Goal: Task Accomplishment & Management: Complete application form

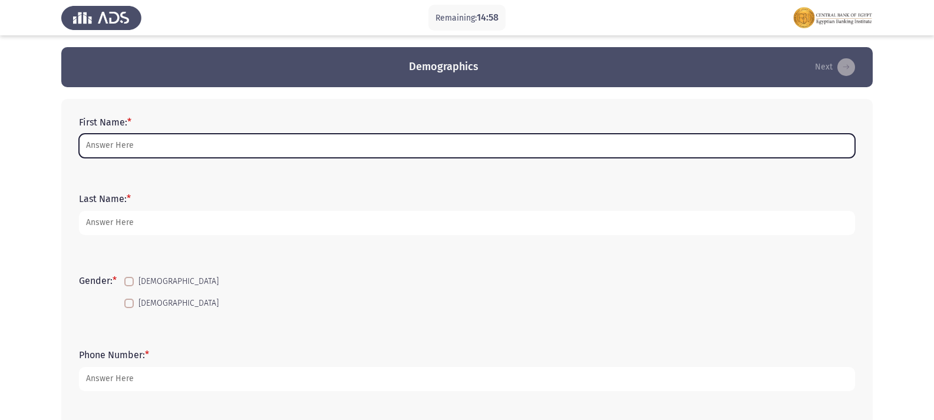
click at [147, 145] on input "First Name: *" at bounding box center [467, 146] width 776 height 24
type input "a"
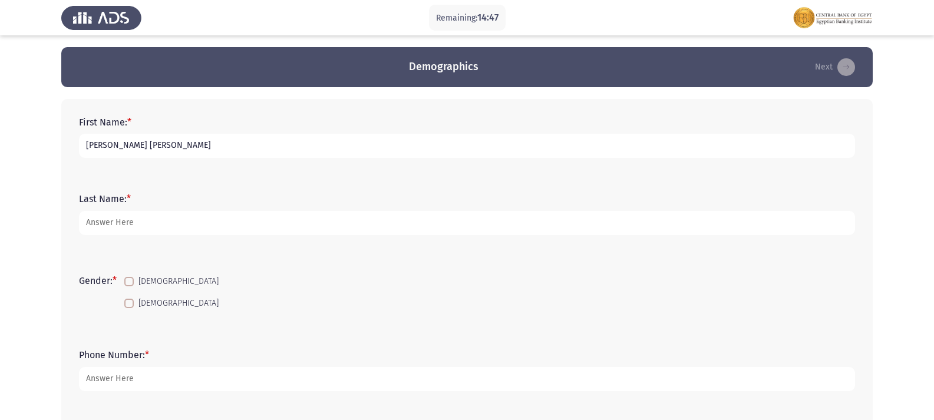
type input "[PERSON_NAME] [PERSON_NAME]"
type input "BDC"
click at [134, 279] on span at bounding box center [128, 281] width 9 height 9
click at [129, 286] on input "[DEMOGRAPHIC_DATA]" at bounding box center [129, 286] width 1 height 1
checkbox input "true"
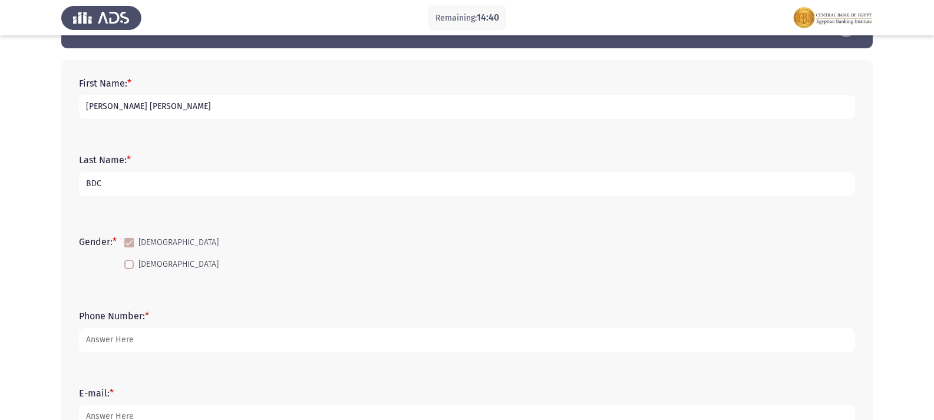
scroll to position [59, 0]
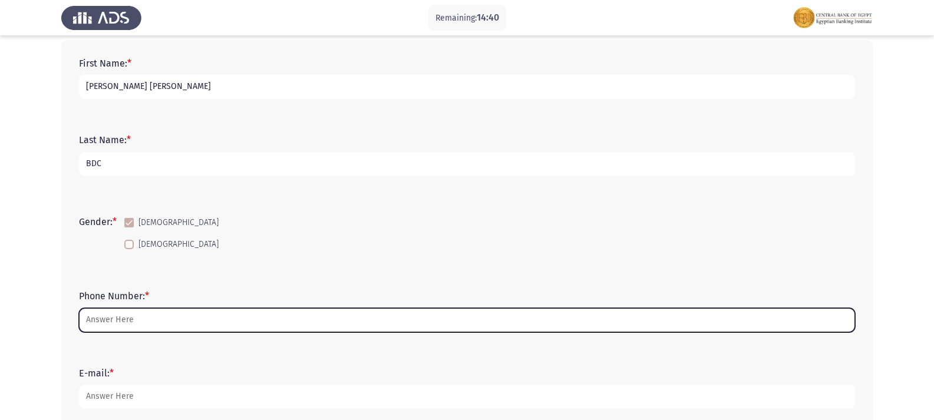
click at [183, 312] on input "Phone Number: *" at bounding box center [467, 320] width 776 height 24
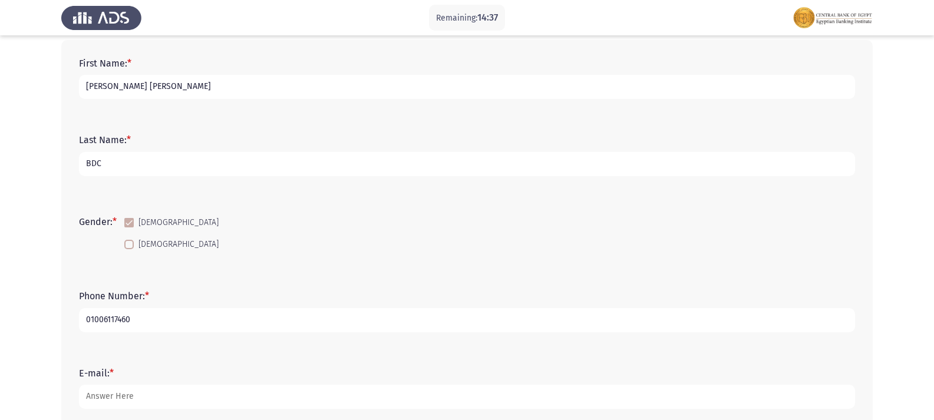
type input "01006117460"
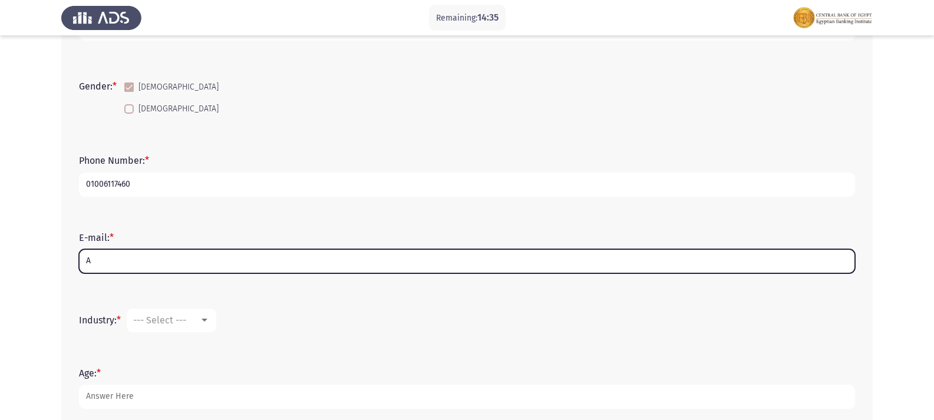
scroll to position [236, 0]
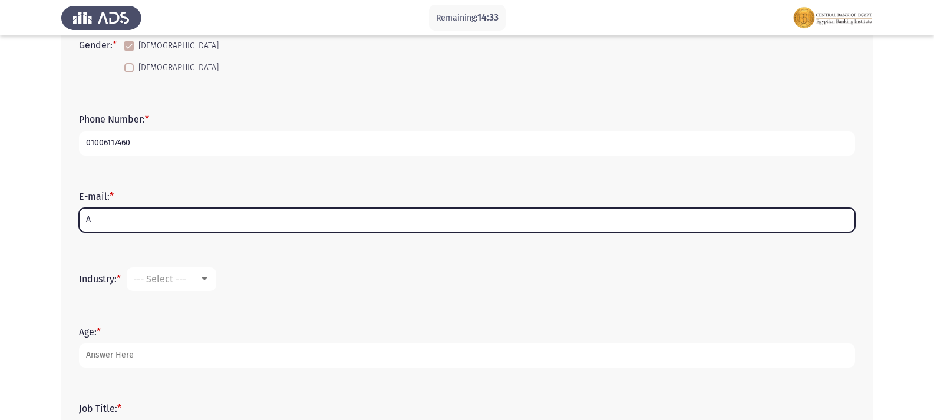
type input "A"
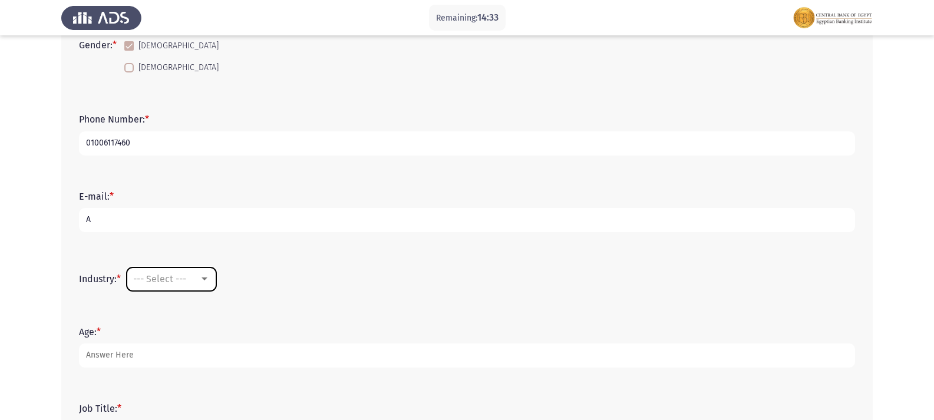
click at [186, 278] on span "--- Select ---" at bounding box center [159, 279] width 53 height 11
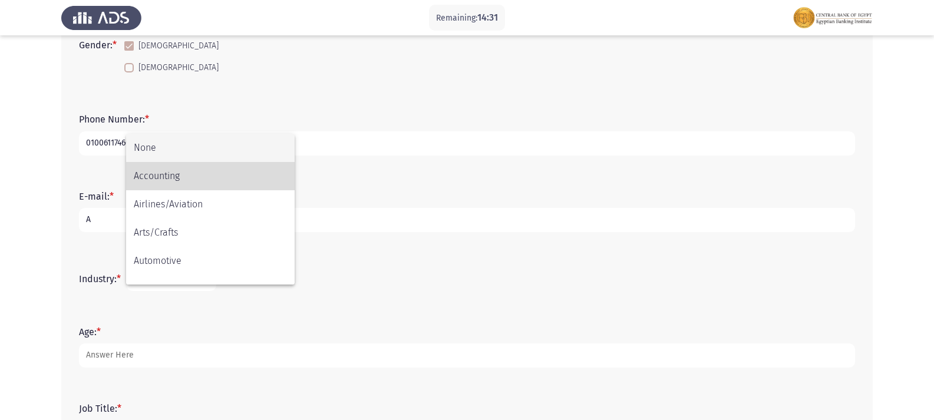
click at [173, 174] on span "Accounting" at bounding box center [210, 176] width 153 height 28
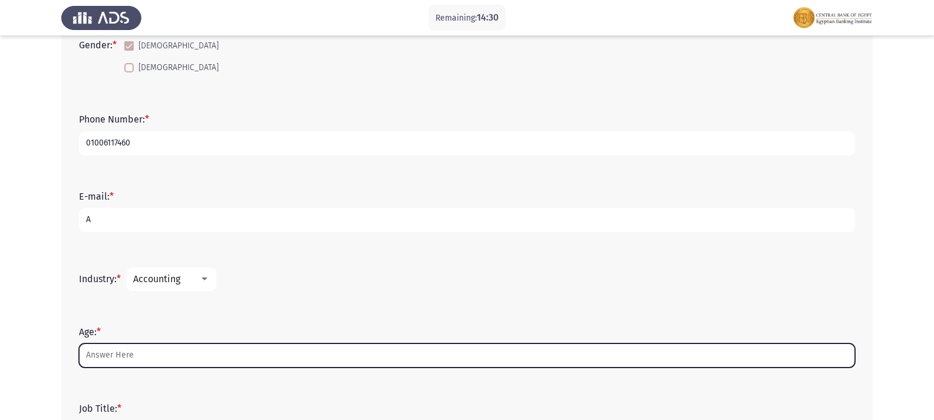
click at [138, 358] on input "Age: *" at bounding box center [467, 356] width 776 height 24
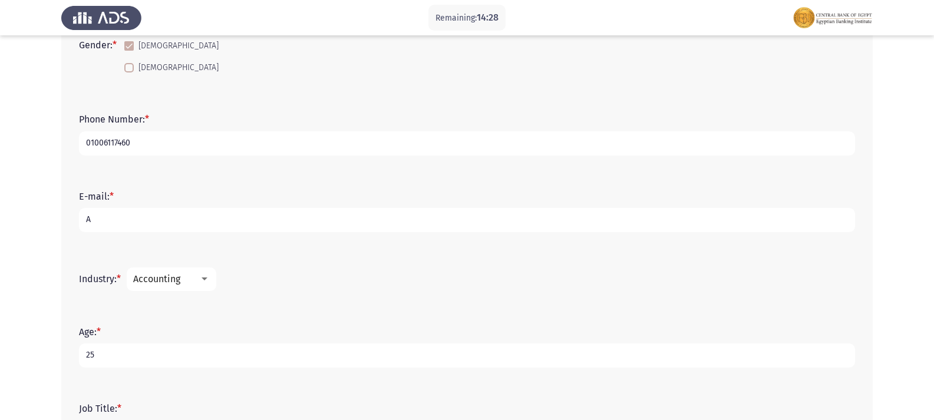
type input "25"
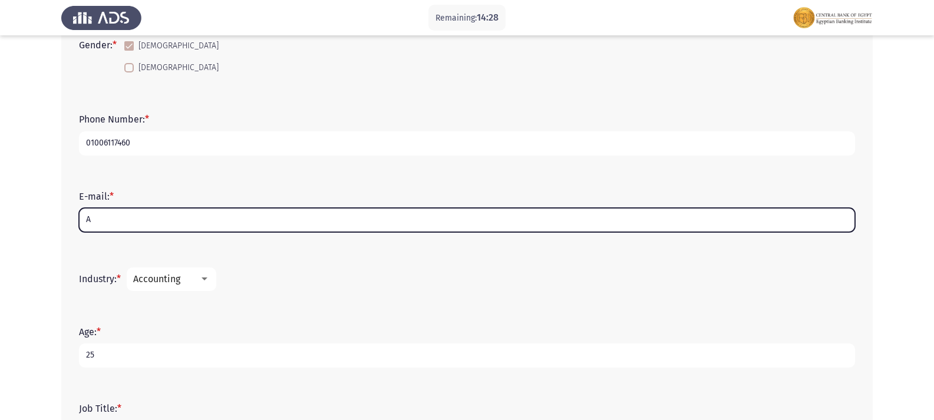
click at [110, 222] on input "A" at bounding box center [467, 220] width 776 height 24
type input "A"
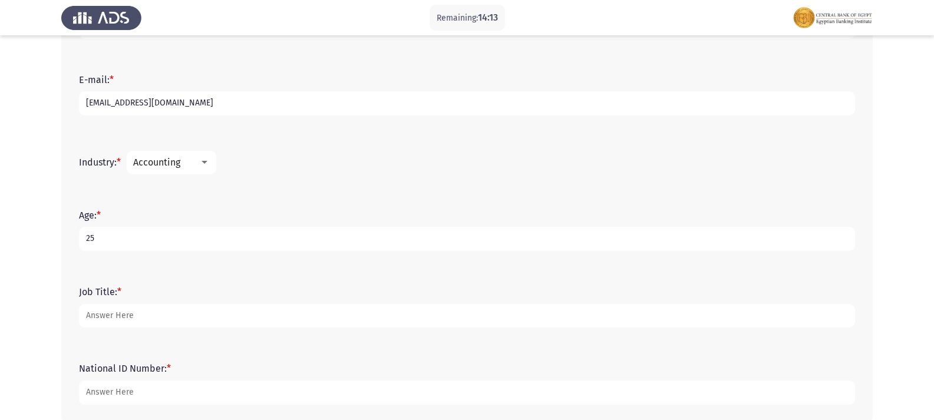
scroll to position [354, 0]
type input "[EMAIL_ADDRESS][DOMAIN_NAME]"
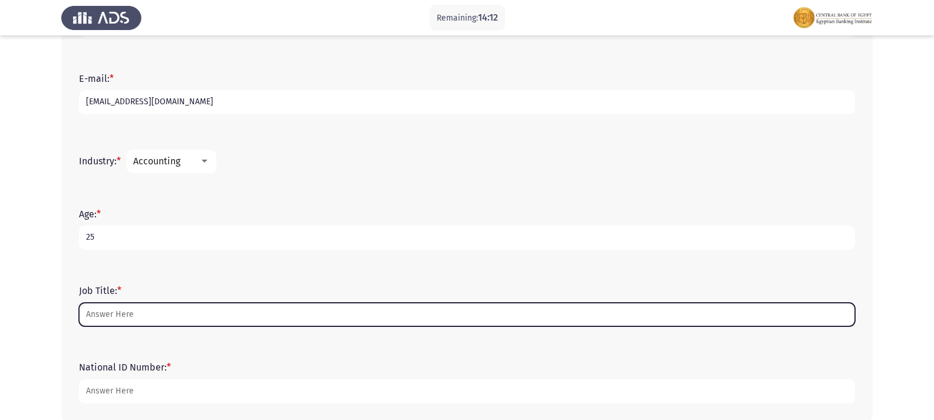
click at [153, 312] on input "Job Title: *" at bounding box center [467, 315] width 776 height 24
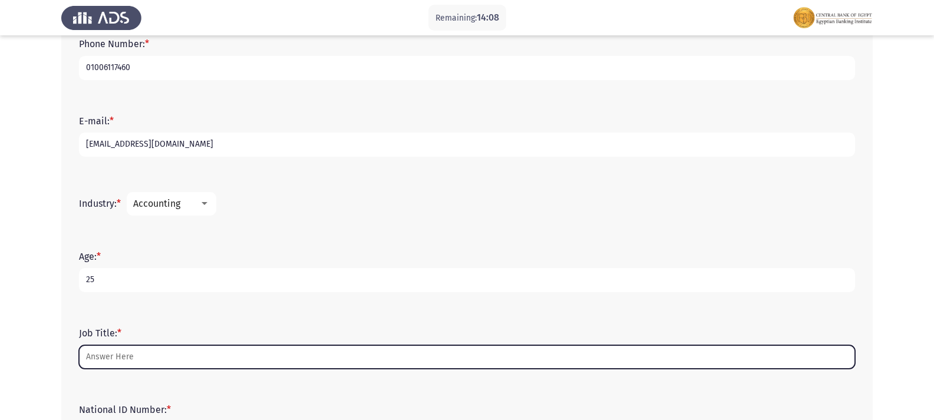
scroll to position [414, 0]
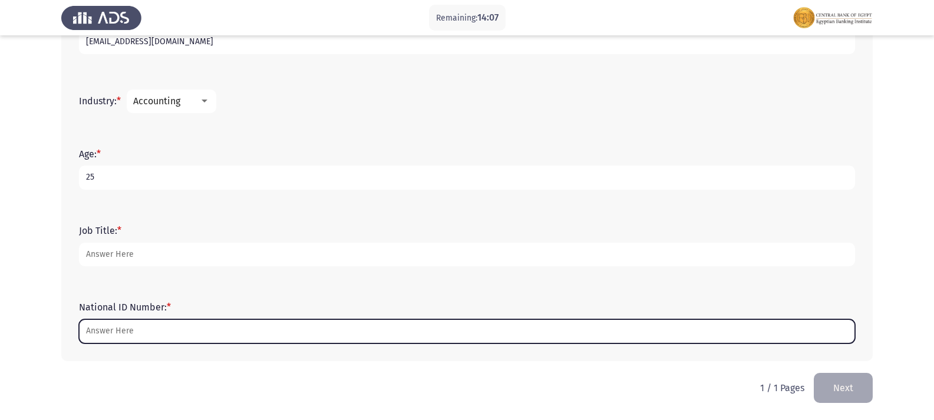
click at [163, 337] on input "National ID Number: *" at bounding box center [467, 331] width 776 height 24
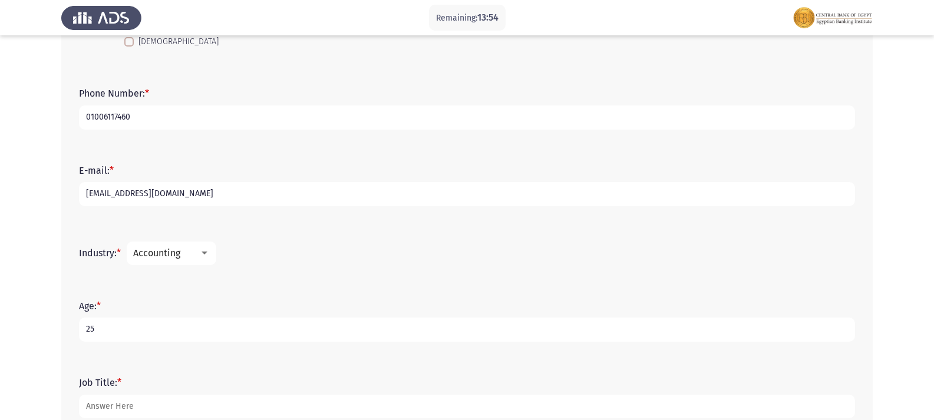
scroll to position [413, 0]
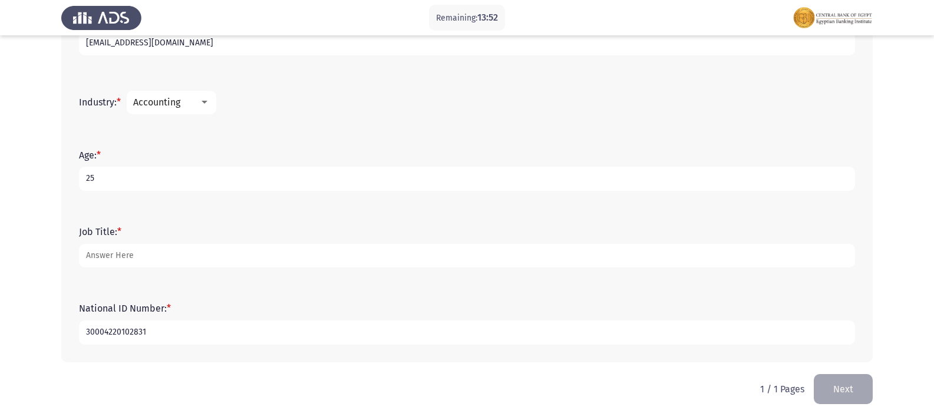
type input "30004220102831"
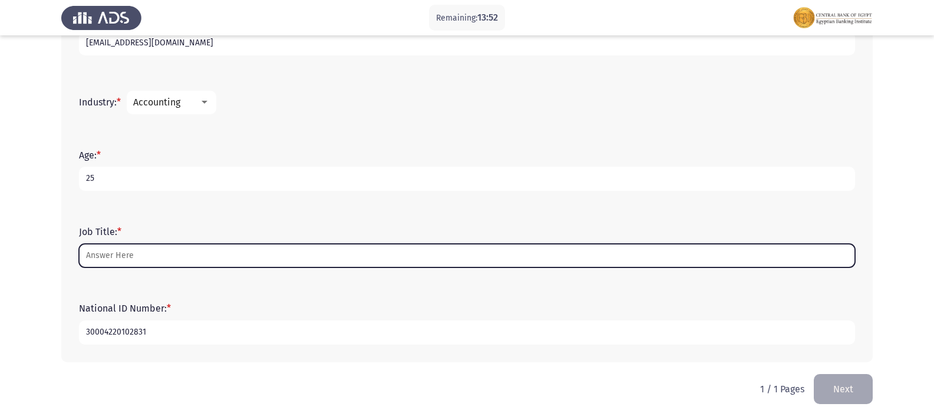
click at [132, 255] on input "Job Title: *" at bounding box center [467, 256] width 776 height 24
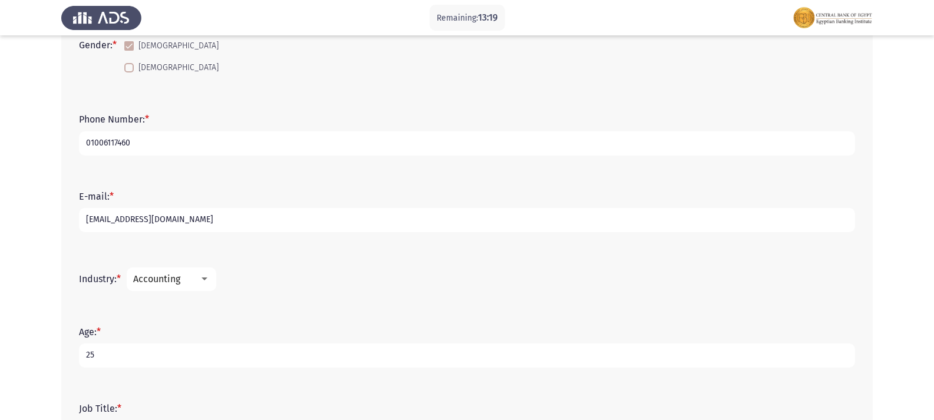
scroll to position [414, 0]
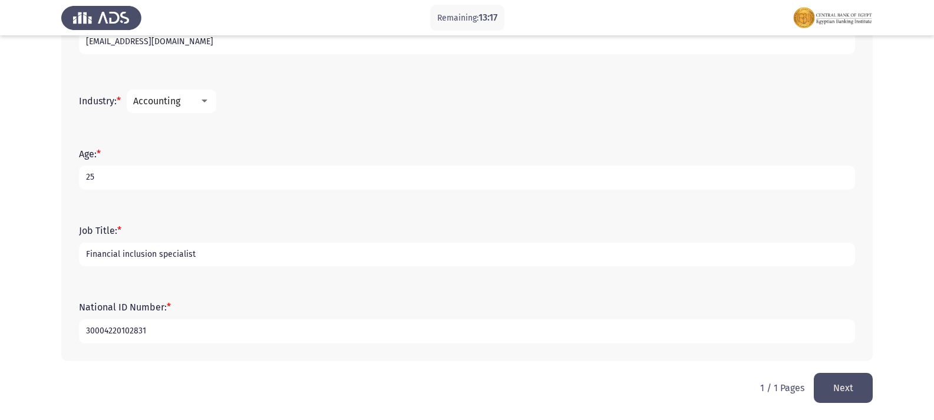
type input "Financial inclusion specialist"
click at [859, 387] on button "Next" at bounding box center [843, 388] width 59 height 30
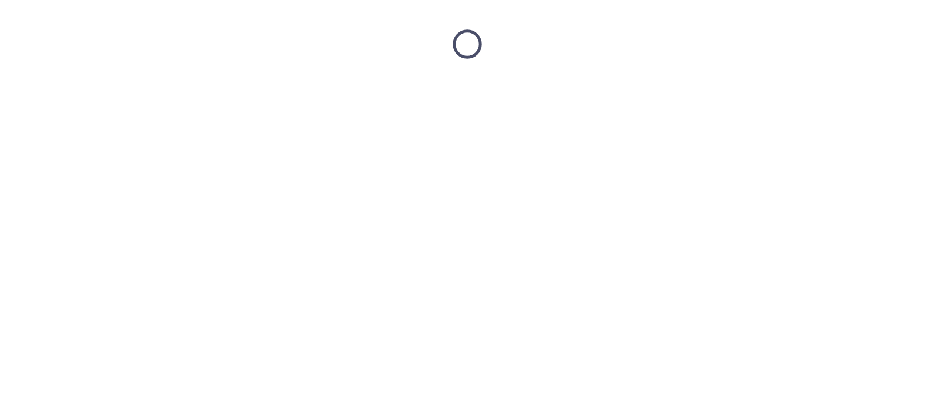
scroll to position [0, 0]
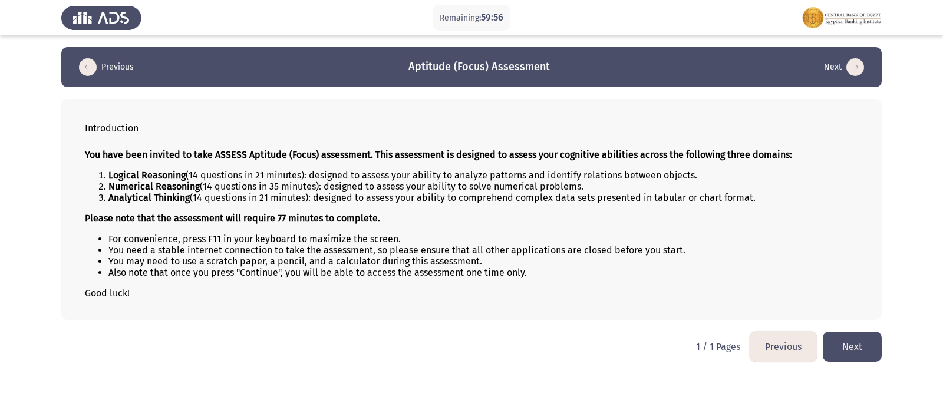
click at [854, 341] on button "Next" at bounding box center [852, 347] width 59 height 30
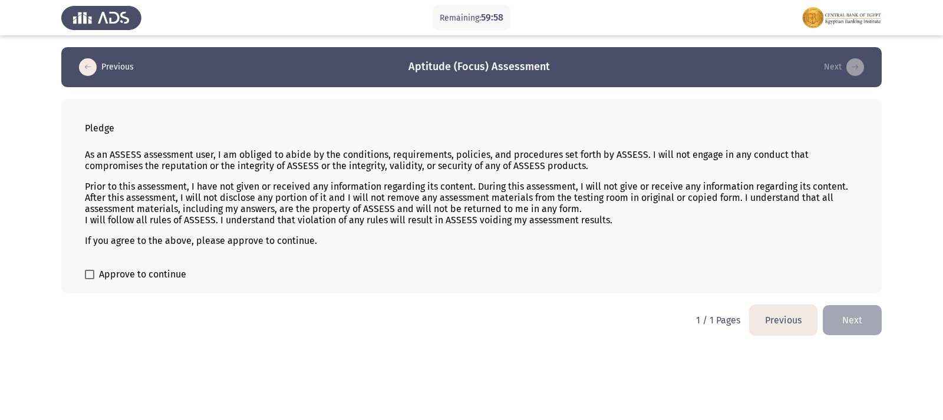
click at [90, 275] on span at bounding box center [89, 274] width 9 height 9
click at [90, 279] on input "Approve to continue" at bounding box center [89, 279] width 1 height 1
checkbox input "true"
click at [840, 321] on button "Next" at bounding box center [852, 320] width 59 height 30
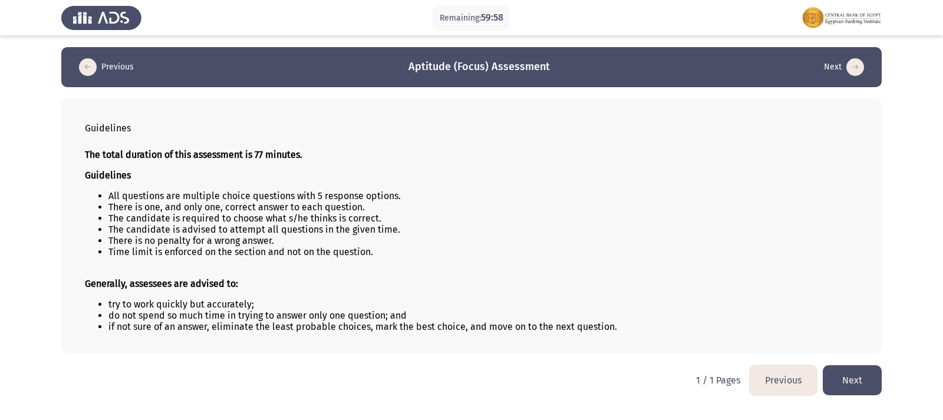
click at [862, 374] on button "Next" at bounding box center [852, 380] width 59 height 30
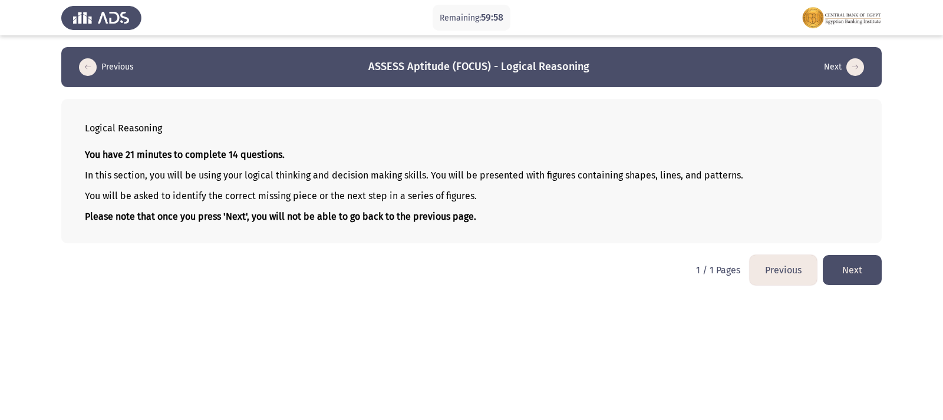
click at [866, 271] on button "Next" at bounding box center [852, 270] width 59 height 30
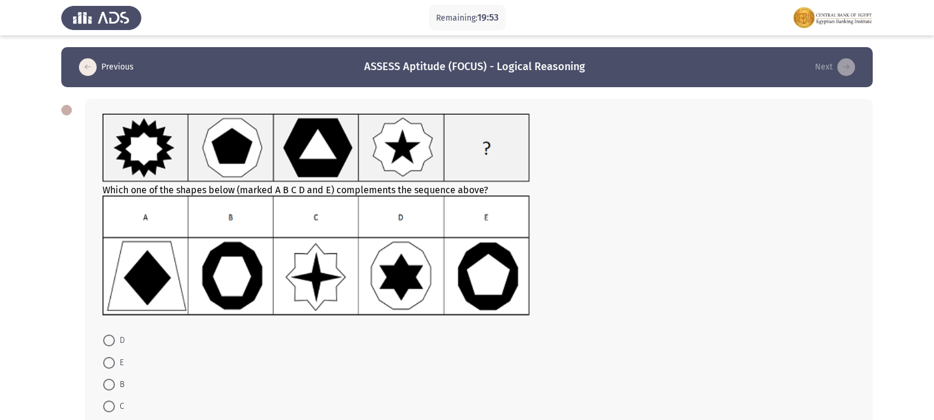
click at [485, 258] on img at bounding box center [316, 256] width 427 height 120
click at [113, 361] on span at bounding box center [109, 363] width 12 height 12
click at [113, 361] on input "E" at bounding box center [109, 363] width 12 height 12
radio input "true"
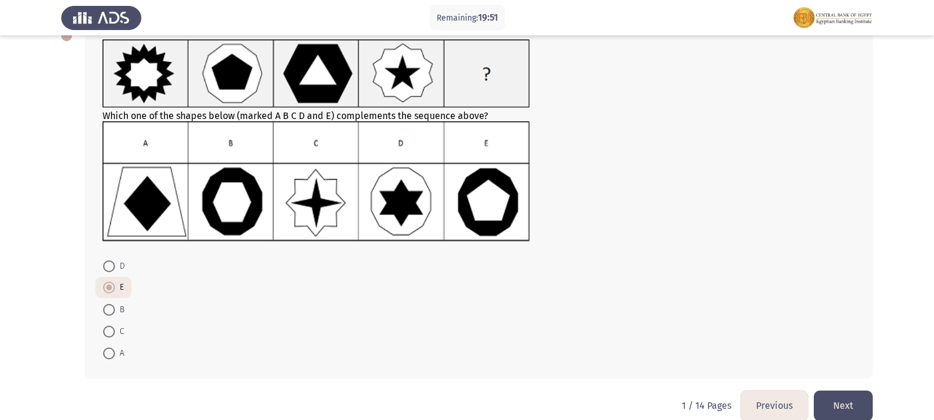
scroll to position [92, 0]
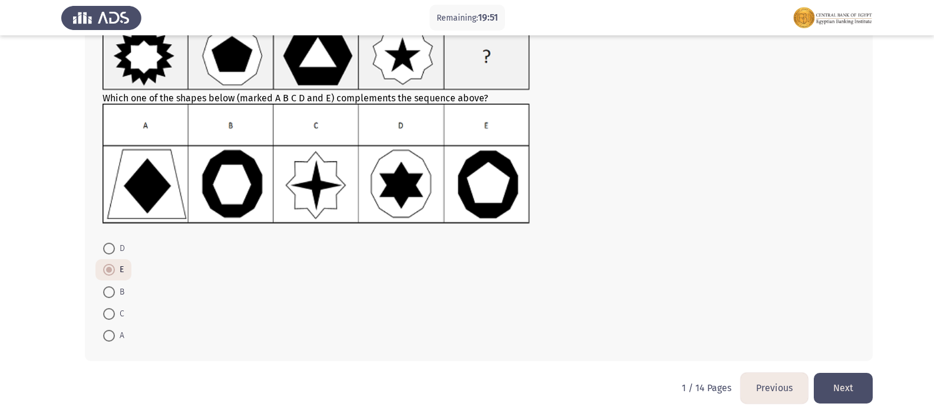
click at [862, 391] on button "Next" at bounding box center [843, 388] width 59 height 30
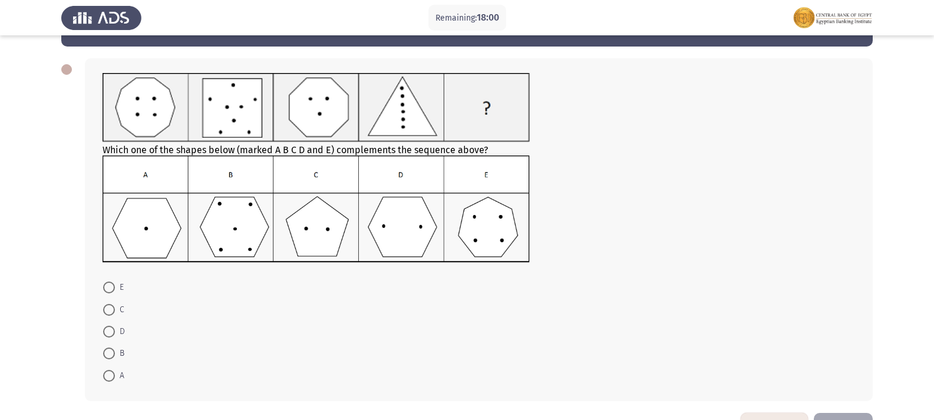
scroll to position [59, 0]
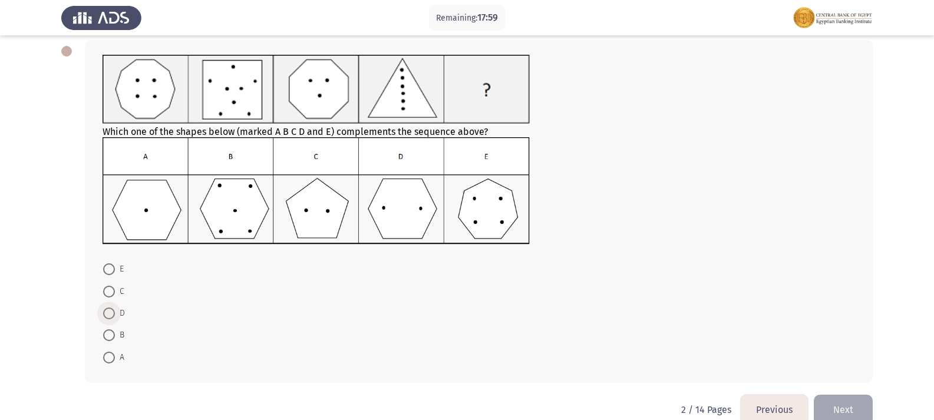
click at [110, 311] on span at bounding box center [109, 314] width 12 height 12
click at [110, 311] on input "D" at bounding box center [109, 314] width 12 height 12
radio input "true"
click at [857, 408] on button "Next" at bounding box center [843, 409] width 59 height 30
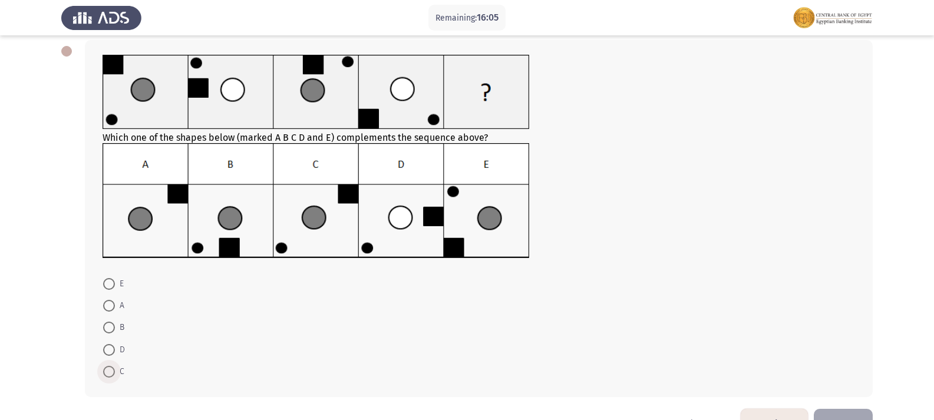
click at [116, 372] on span "C" at bounding box center [119, 372] width 9 height 14
click at [115, 372] on input "C" at bounding box center [109, 372] width 12 height 12
radio input "true"
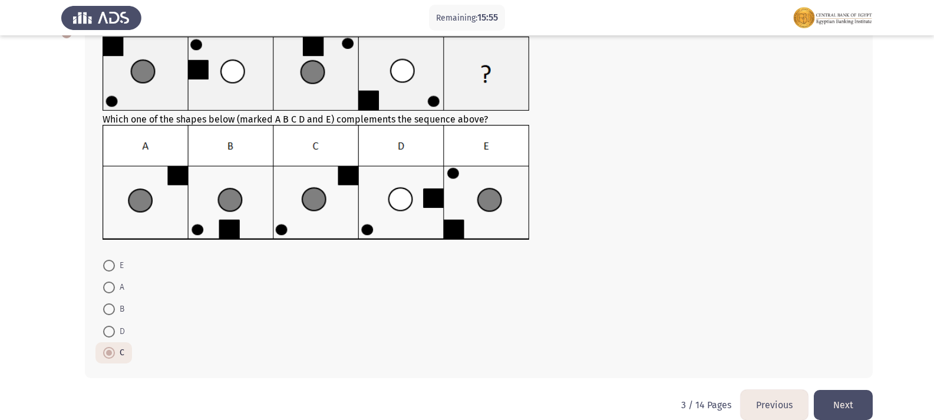
scroll to position [94, 0]
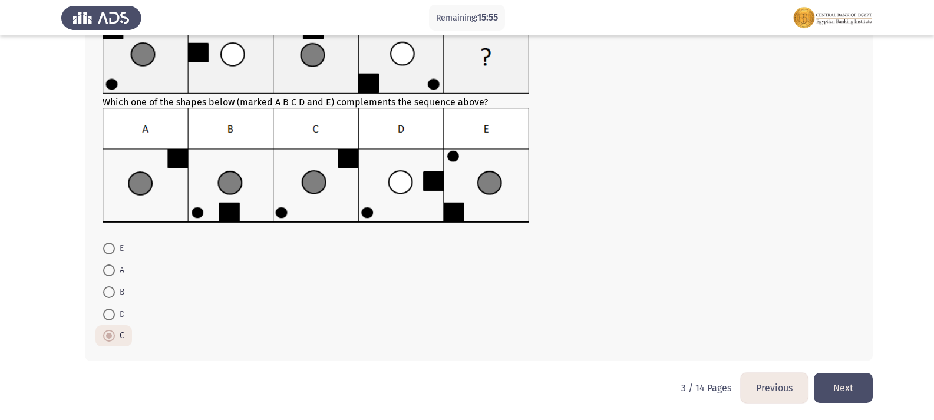
click at [857, 397] on button "Next" at bounding box center [843, 388] width 59 height 30
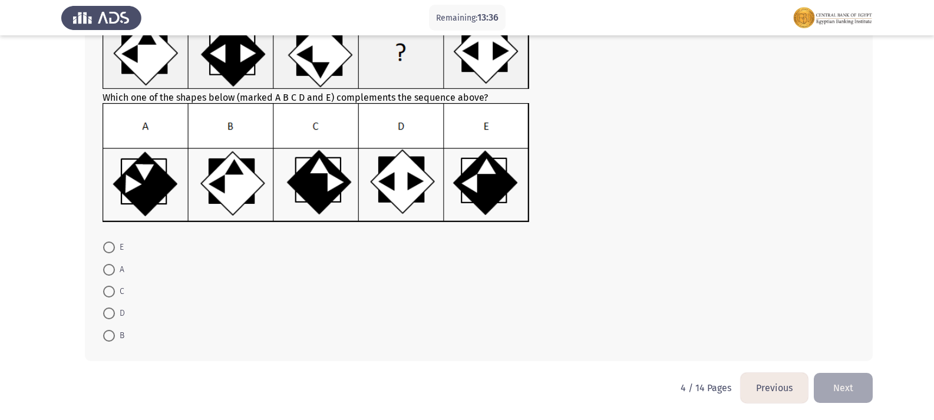
scroll to position [40, 0]
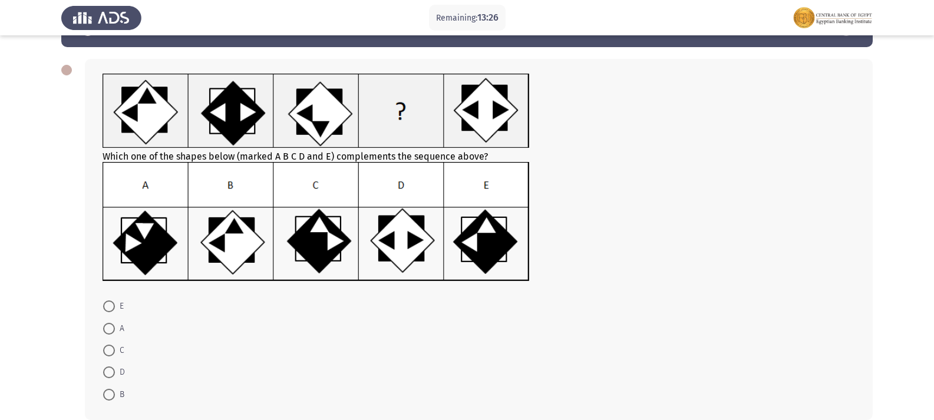
drag, startPoint x: 113, startPoint y: 350, endPoint x: 123, endPoint y: 354, distance: 10.3
click at [113, 351] on span at bounding box center [109, 351] width 12 height 12
click at [113, 351] on input "C" at bounding box center [109, 351] width 12 height 12
radio input "true"
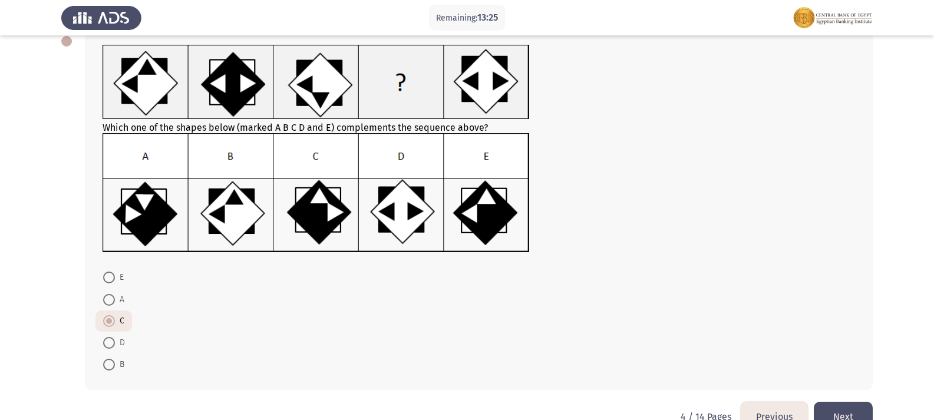
scroll to position [98, 0]
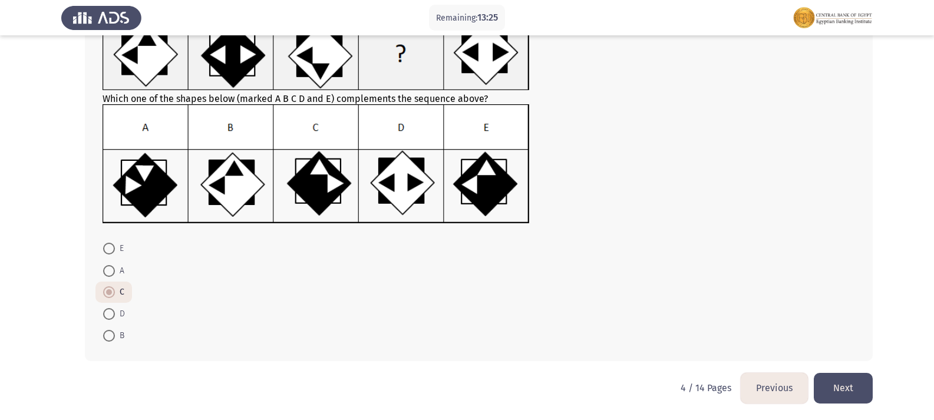
click at [854, 386] on button "Next" at bounding box center [843, 388] width 59 height 30
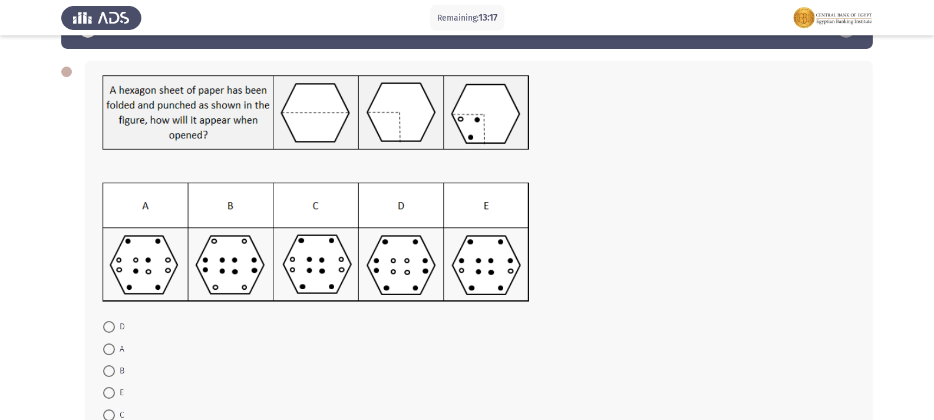
scroll to position [59, 0]
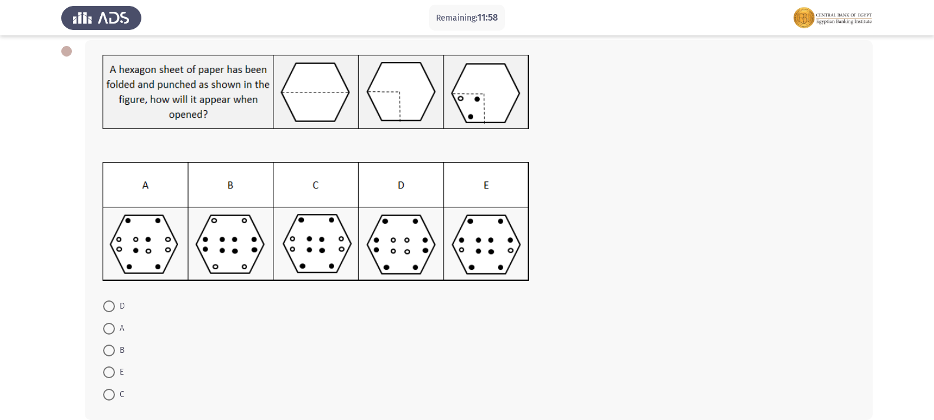
click at [109, 401] on label "C" at bounding box center [113, 395] width 21 height 14
click at [109, 401] on input "C" at bounding box center [109, 395] width 12 height 12
radio input "true"
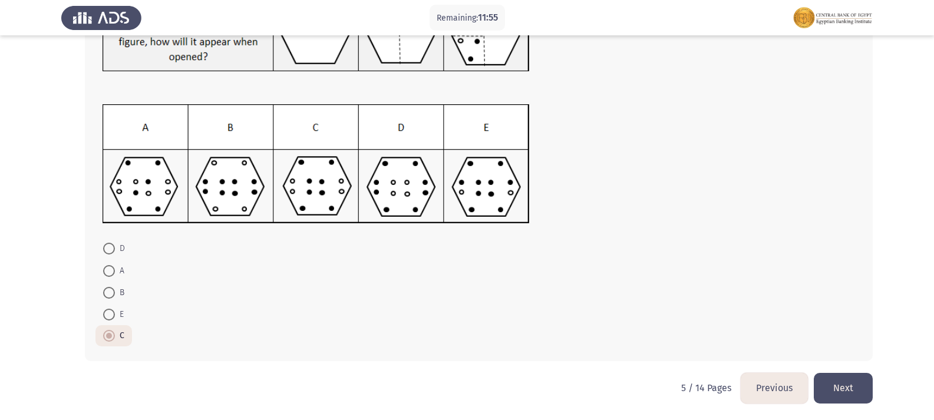
click at [851, 388] on button "Next" at bounding box center [843, 388] width 59 height 30
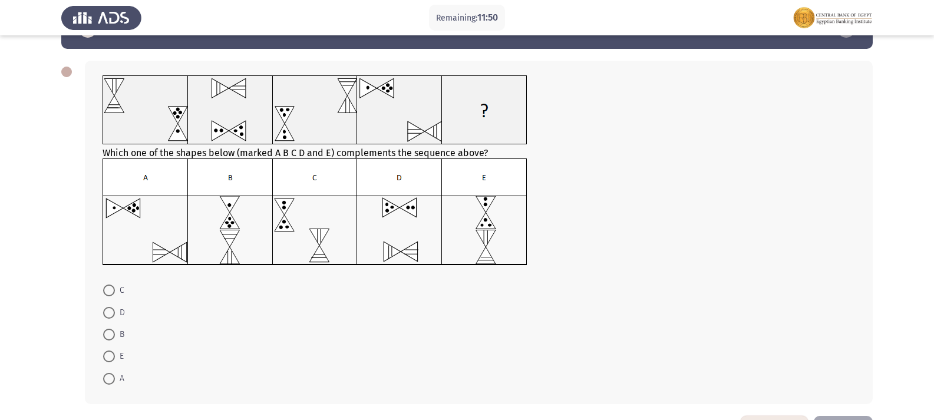
scroll to position [59, 0]
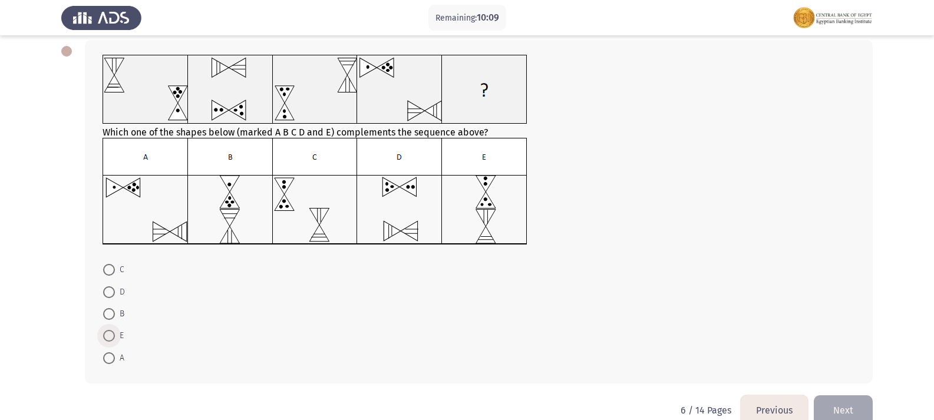
click at [111, 335] on span at bounding box center [109, 336] width 12 height 12
click at [111, 335] on input "E" at bounding box center [109, 336] width 12 height 12
radio input "true"
click at [854, 403] on button "Next" at bounding box center [843, 409] width 59 height 30
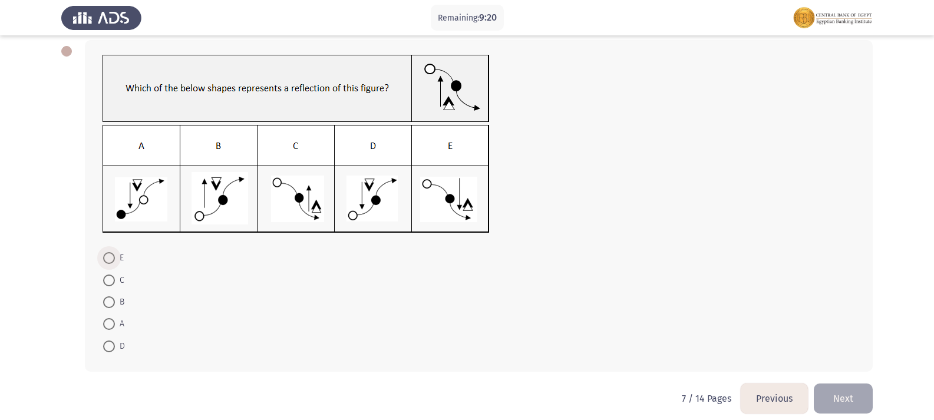
click at [109, 259] on span at bounding box center [109, 258] width 12 height 12
click at [109, 259] on input "E" at bounding box center [109, 258] width 12 height 12
radio input "true"
click at [845, 409] on button "Next" at bounding box center [843, 398] width 59 height 30
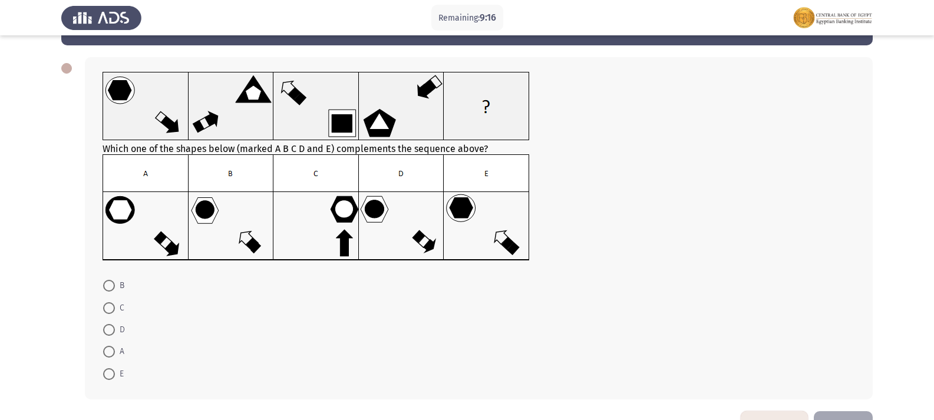
scroll to position [21, 0]
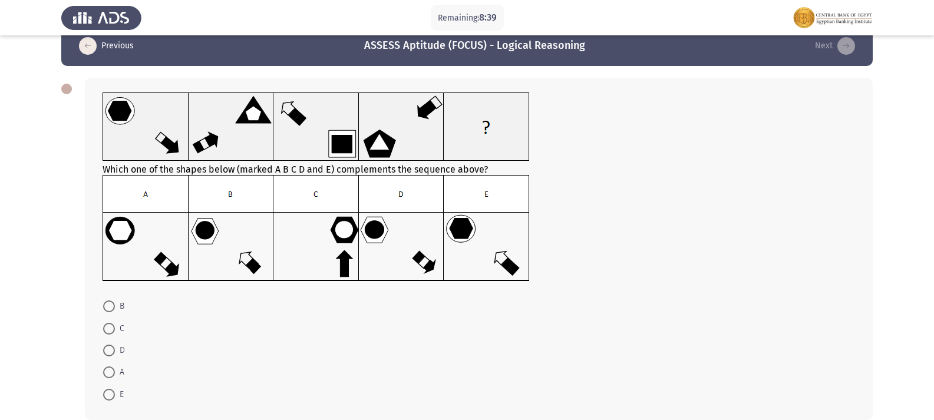
click at [115, 344] on span "D" at bounding box center [120, 351] width 10 height 14
click at [115, 345] on input "D" at bounding box center [109, 351] width 12 height 12
radio input "true"
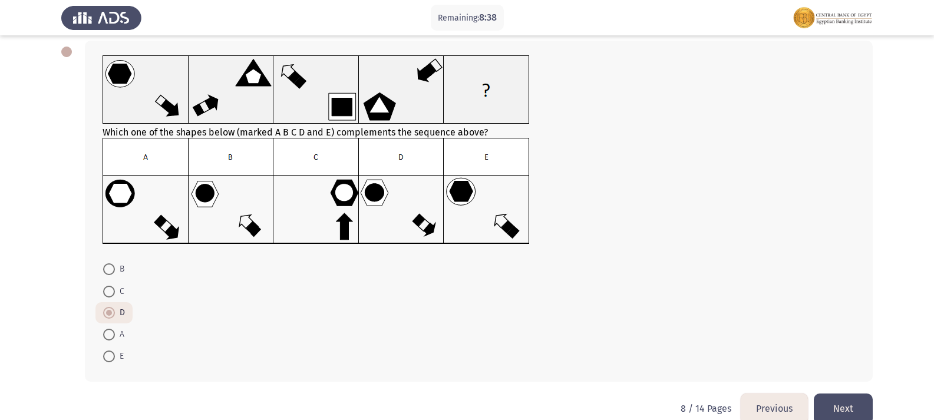
scroll to position [79, 0]
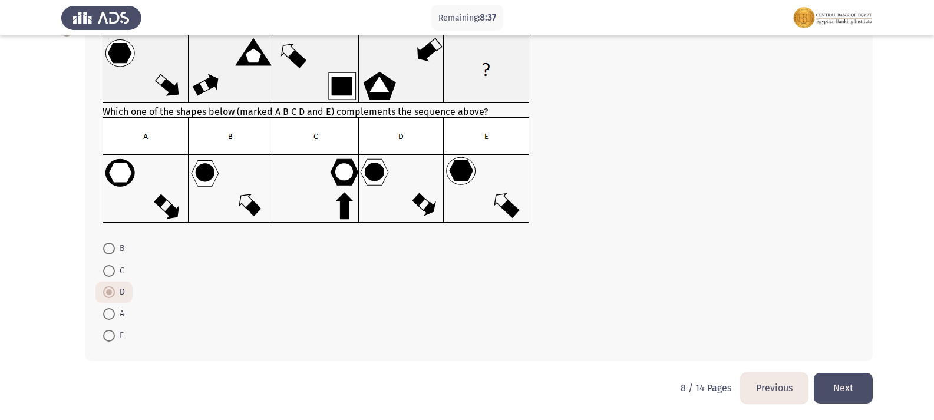
click at [864, 386] on button "Next" at bounding box center [843, 388] width 59 height 30
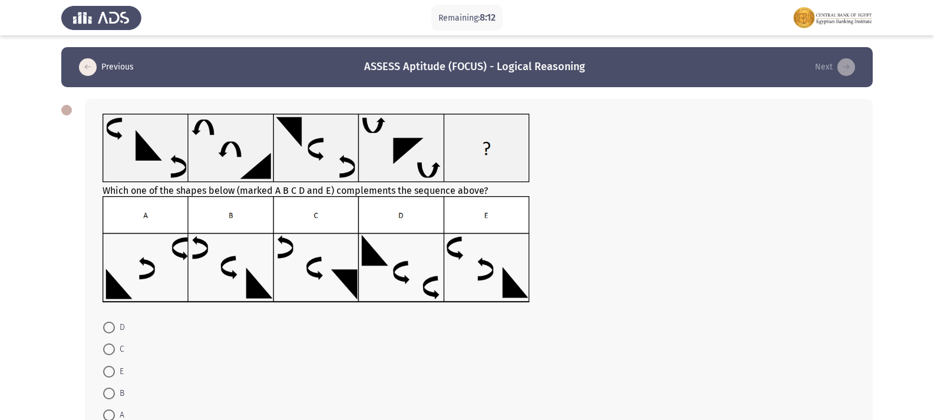
click at [110, 371] on span at bounding box center [109, 372] width 12 height 12
click at [110, 371] on input "E" at bounding box center [109, 372] width 12 height 12
radio input "true"
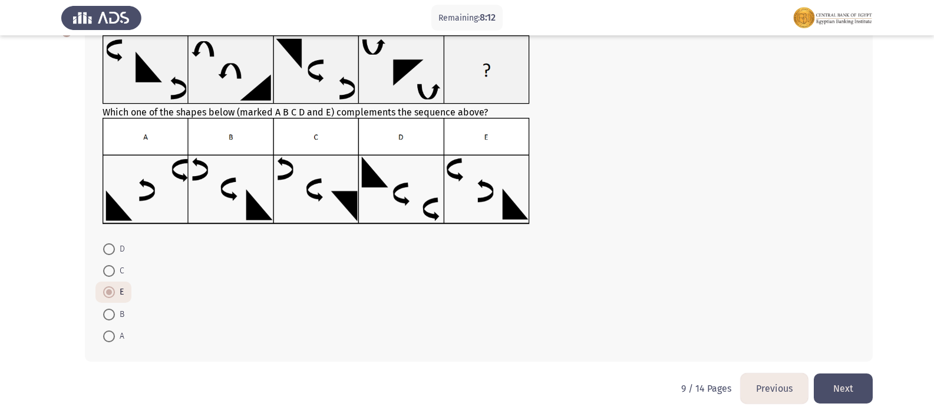
scroll to position [79, 0]
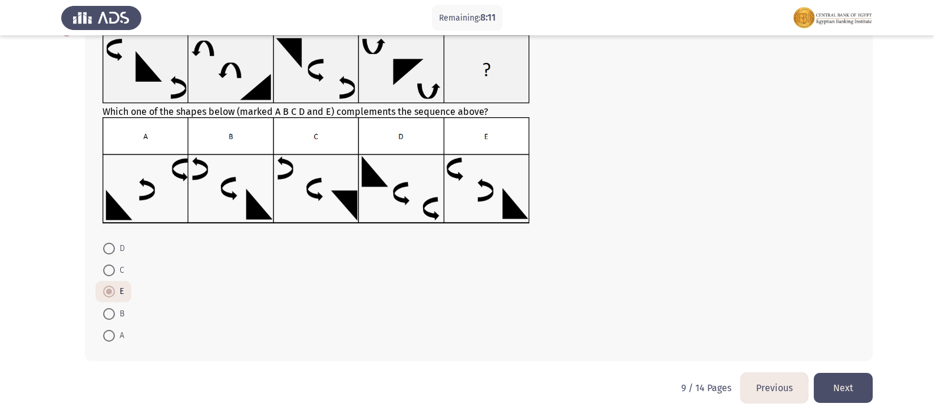
click at [845, 384] on button "Next" at bounding box center [843, 388] width 59 height 30
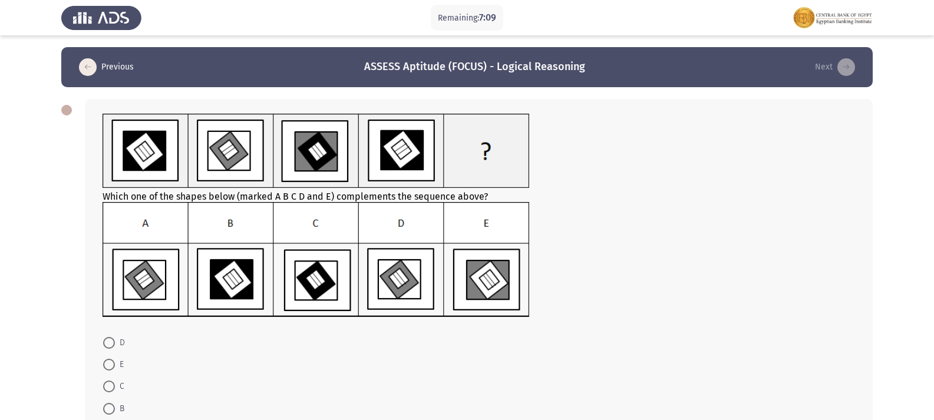
click at [117, 342] on span "D" at bounding box center [120, 343] width 10 height 14
click at [115, 342] on input "D" at bounding box center [109, 343] width 12 height 12
radio input "true"
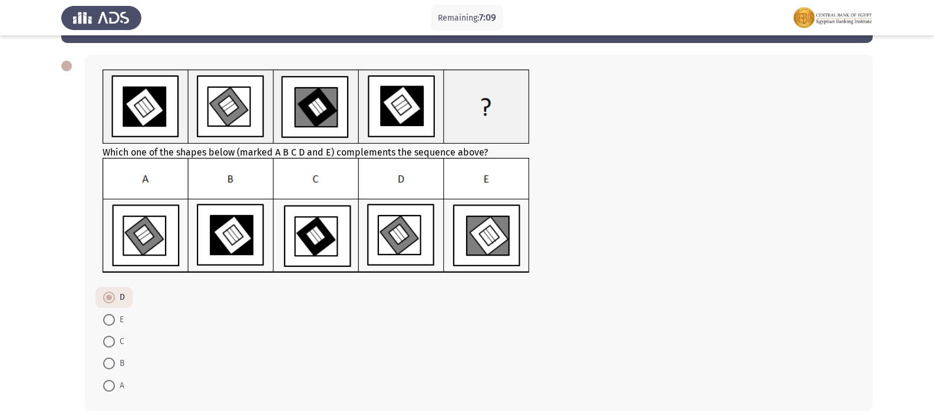
scroll to position [94, 0]
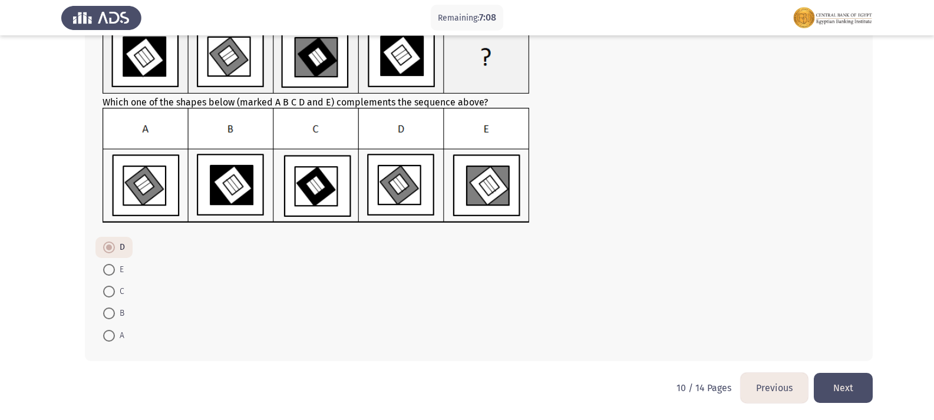
click at [844, 381] on button "Next" at bounding box center [843, 388] width 59 height 30
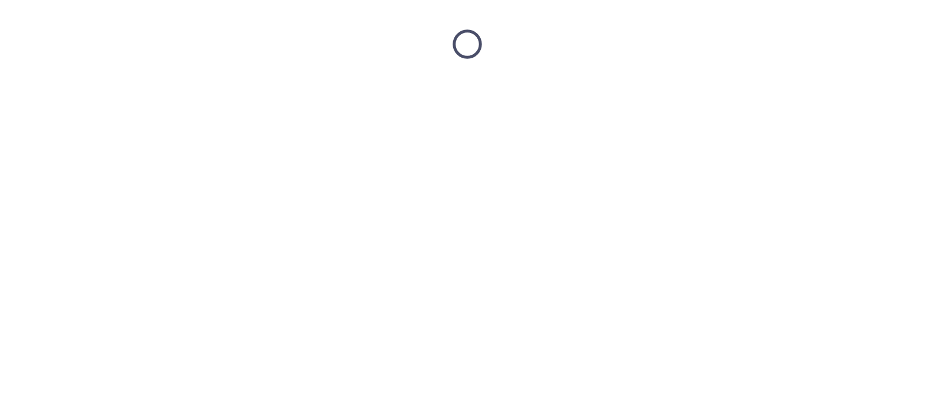
scroll to position [0, 0]
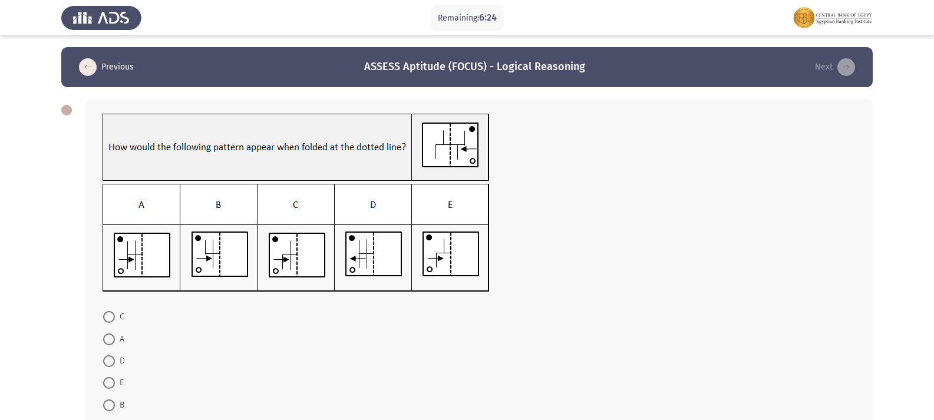
click at [109, 345] on span at bounding box center [109, 340] width 12 height 12
click at [109, 345] on input "A" at bounding box center [109, 340] width 12 height 12
radio input "true"
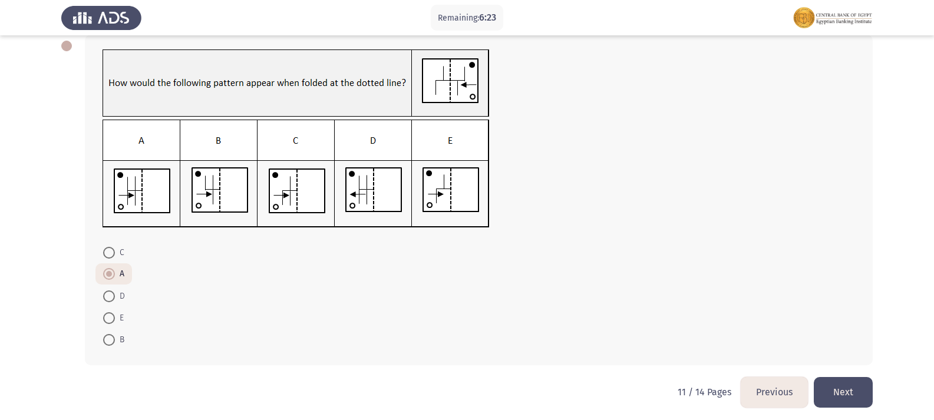
scroll to position [68, 0]
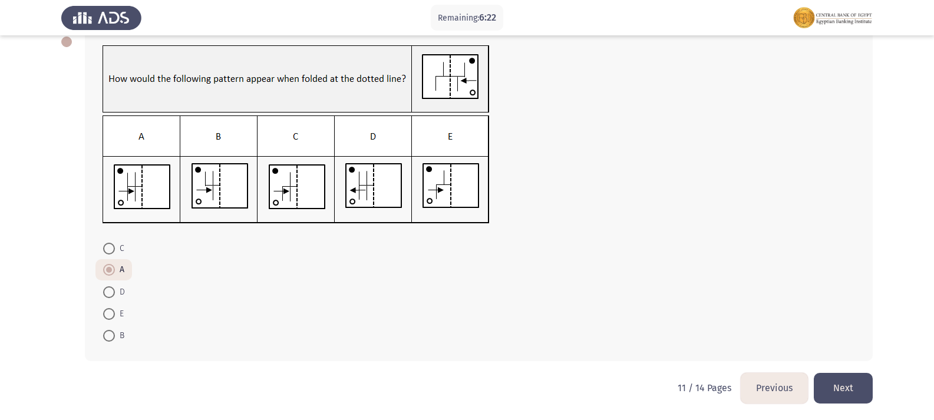
click at [862, 380] on button "Next" at bounding box center [843, 388] width 59 height 30
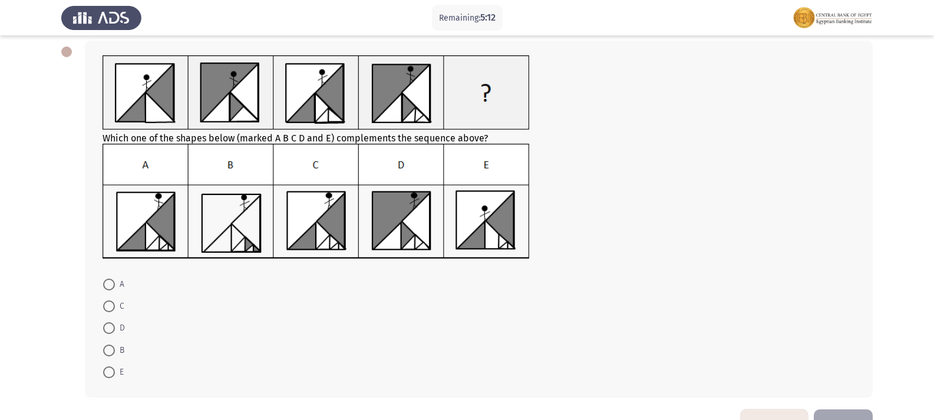
scroll to position [59, 0]
click at [100, 308] on mat-radio-button "C" at bounding box center [113, 306] width 37 height 22
click at [107, 302] on span at bounding box center [109, 306] width 12 height 12
click at [107, 302] on input "C" at bounding box center [109, 306] width 12 height 12
radio input "true"
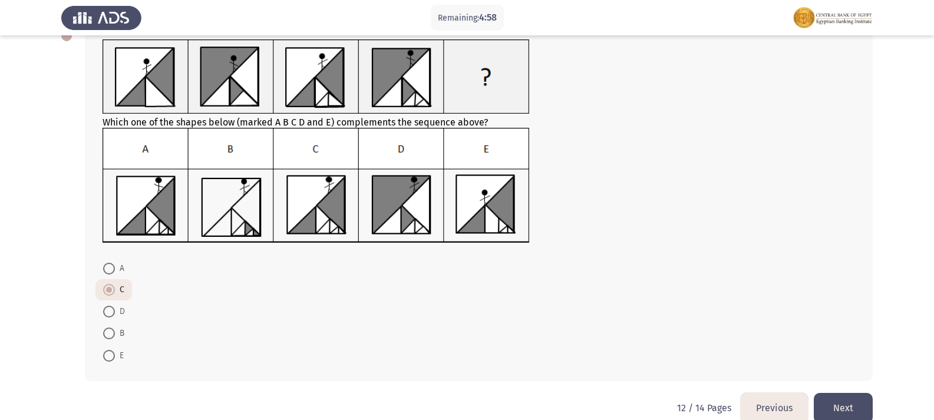
scroll to position [94, 0]
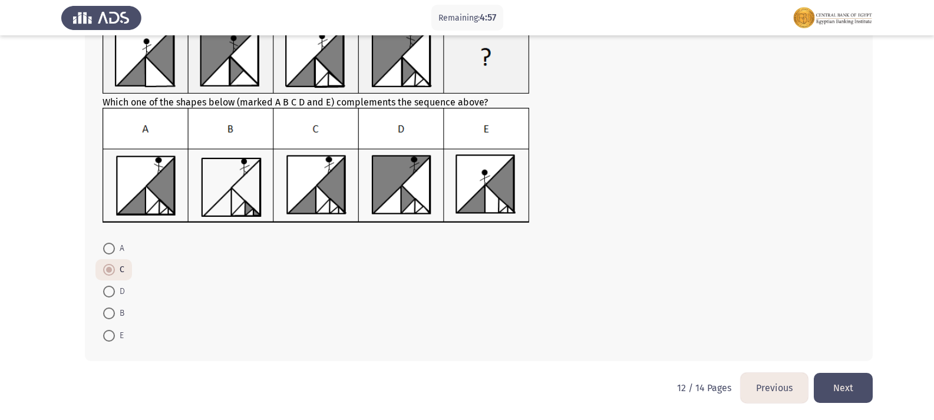
click at [100, 248] on mat-radio-button "A" at bounding box center [113, 248] width 37 height 22
click at [104, 246] on span at bounding box center [109, 249] width 12 height 12
click at [104, 246] on input "A" at bounding box center [109, 249] width 12 height 12
radio input "true"
click at [116, 267] on span "C" at bounding box center [119, 270] width 9 height 14
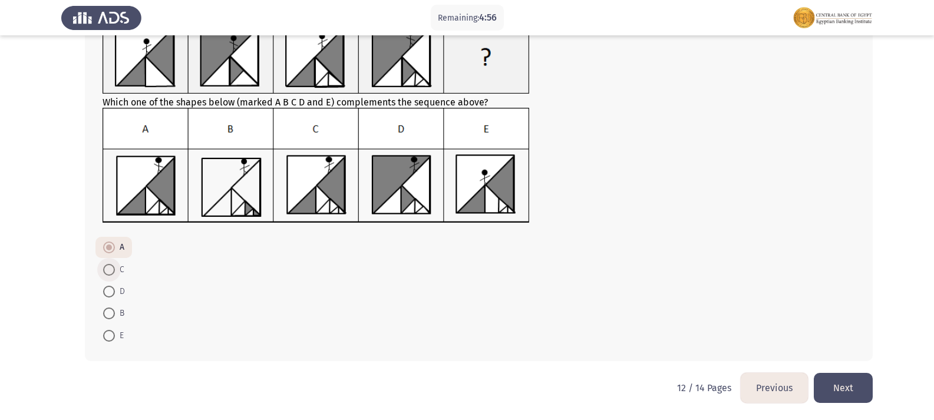
click at [115, 267] on input "C" at bounding box center [109, 270] width 12 height 12
radio input "true"
click at [864, 386] on button "Next" at bounding box center [843, 388] width 59 height 30
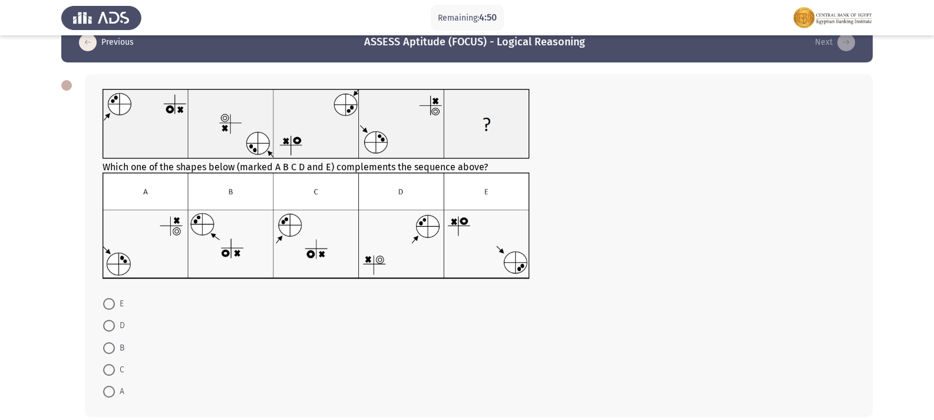
scroll to position [22, 0]
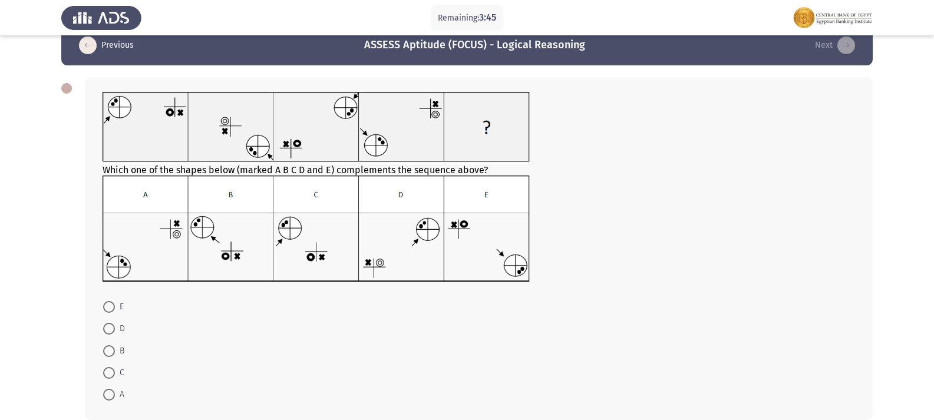
click at [108, 327] on span at bounding box center [109, 329] width 12 height 12
click at [108, 327] on input "D" at bounding box center [109, 329] width 12 height 12
radio input "true"
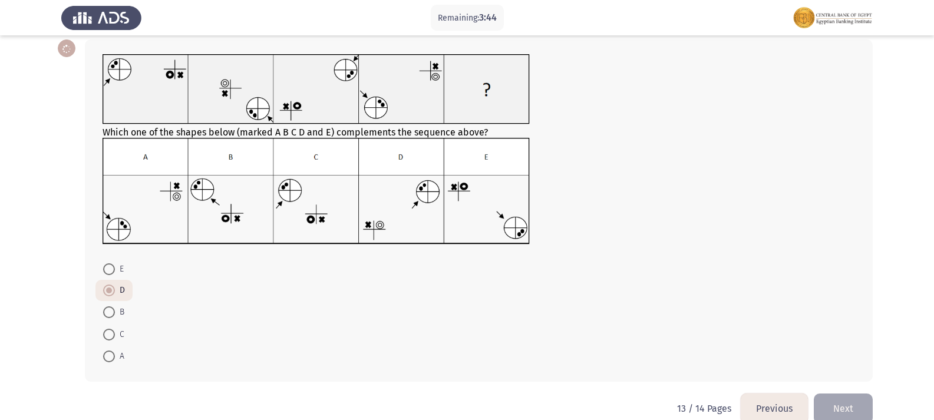
scroll to position [80, 0]
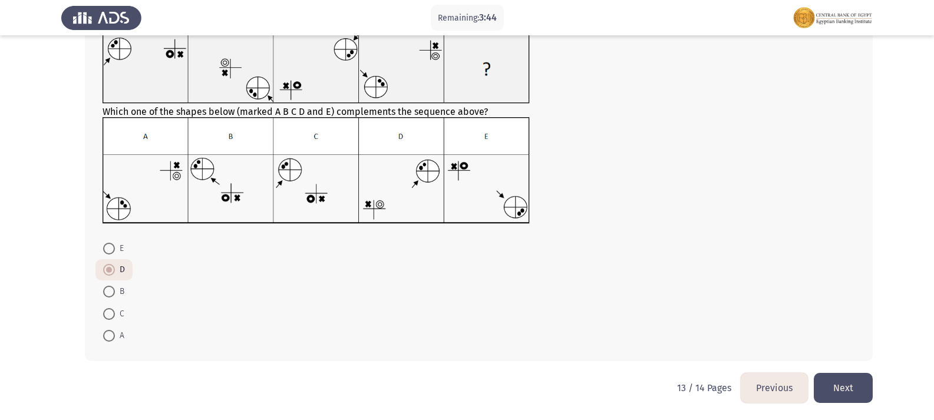
click at [853, 400] on button "Next" at bounding box center [843, 388] width 59 height 30
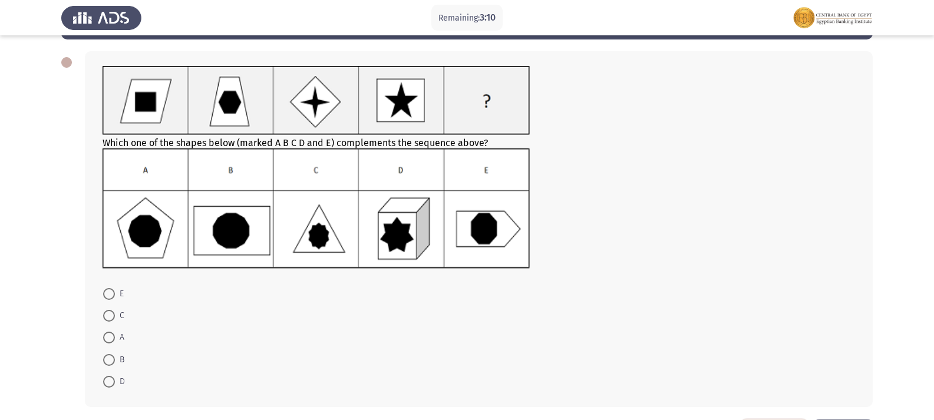
scroll to position [0, 0]
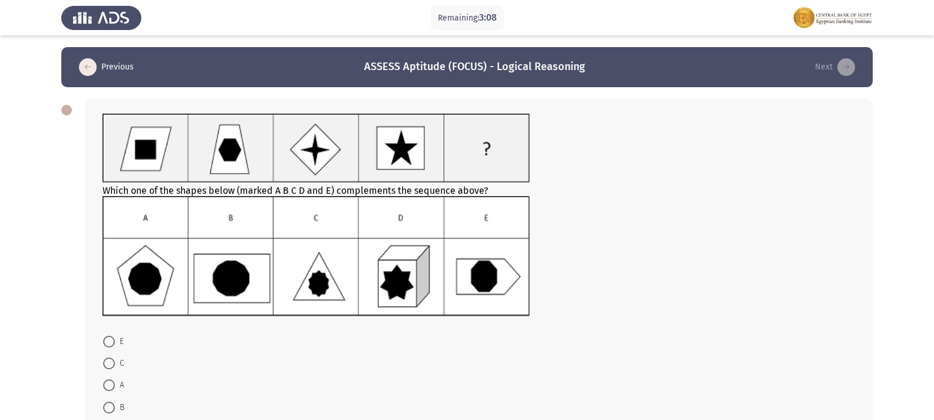
drag, startPoint x: 110, startPoint y: 186, endPoint x: 440, endPoint y: 185, distance: 329.5
click at [426, 183] on div "Which one of the shapes below (marked A B C D and E) complements the sequence a…" at bounding box center [479, 216] width 753 height 205
drag, startPoint x: 491, startPoint y: 188, endPoint x: 323, endPoint y: 192, distance: 168.0
click at [327, 192] on div "Which one of the shapes below (marked A B C D and E) complements the sequence a…" at bounding box center [479, 216] width 753 height 205
click at [108, 406] on span at bounding box center [109, 408] width 12 height 12
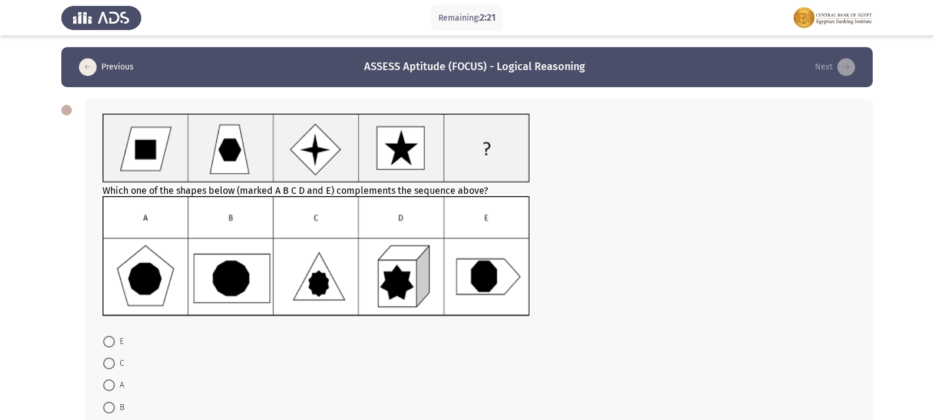
click at [108, 406] on input "B" at bounding box center [109, 408] width 12 height 12
radio input "true"
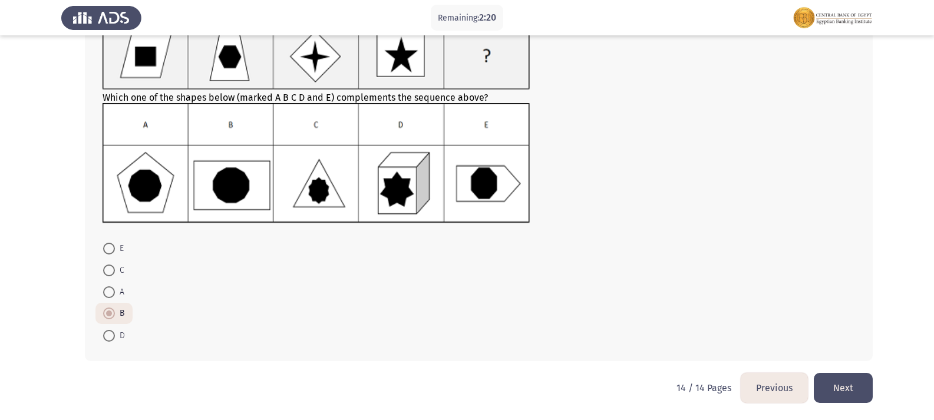
click at [837, 391] on button "Next" at bounding box center [843, 388] width 59 height 30
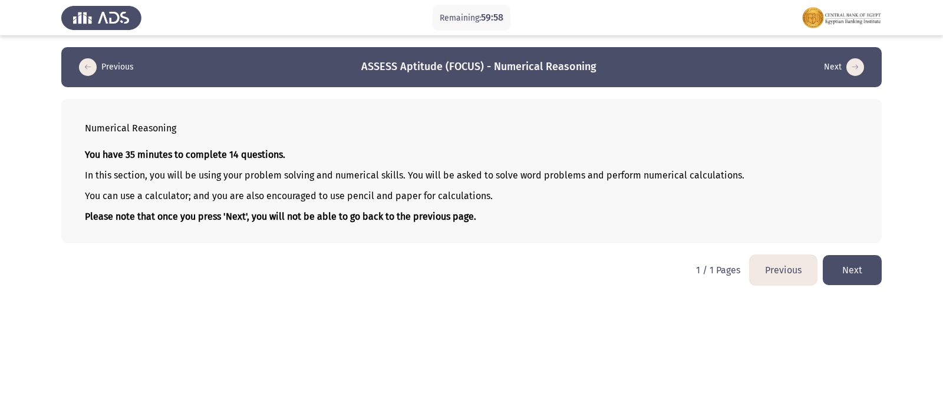
click at [873, 263] on button "Next" at bounding box center [852, 270] width 59 height 30
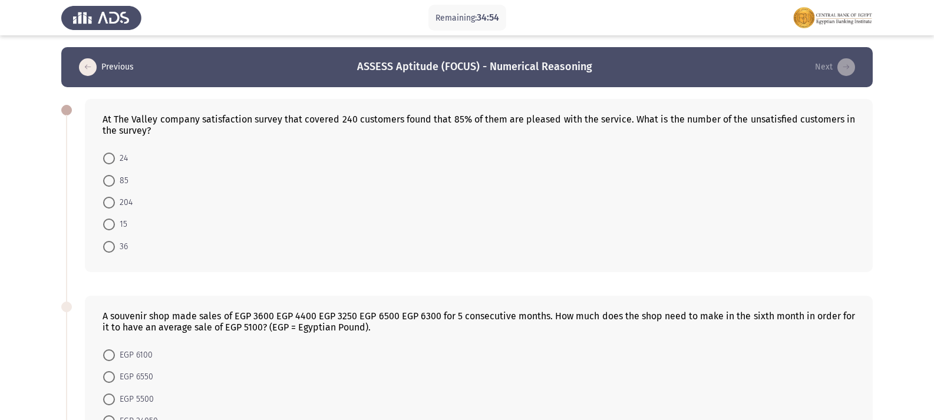
drag, startPoint x: 103, startPoint y: 116, endPoint x: 223, endPoint y: 122, distance: 121.0
click at [223, 122] on div "At The Valley company satisfaction survey that covered 240 customers found that…" at bounding box center [479, 125] width 753 height 22
click at [111, 242] on span at bounding box center [109, 247] width 12 height 12
click at [111, 242] on input "36" at bounding box center [109, 247] width 12 height 12
radio input "true"
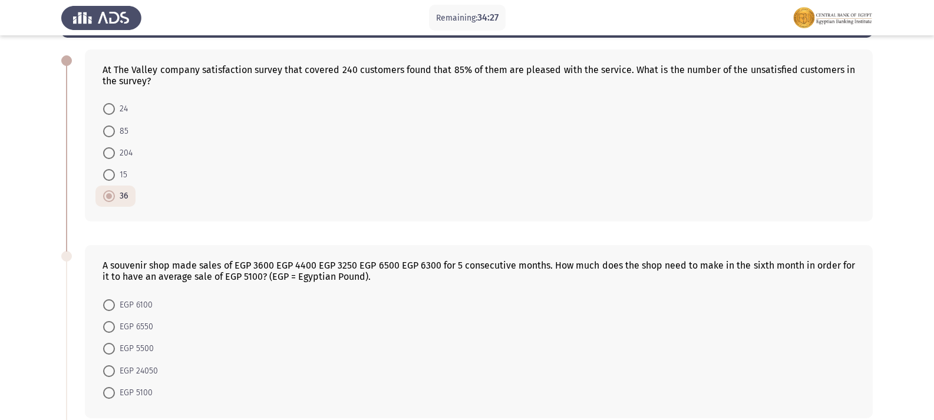
scroll to position [118, 0]
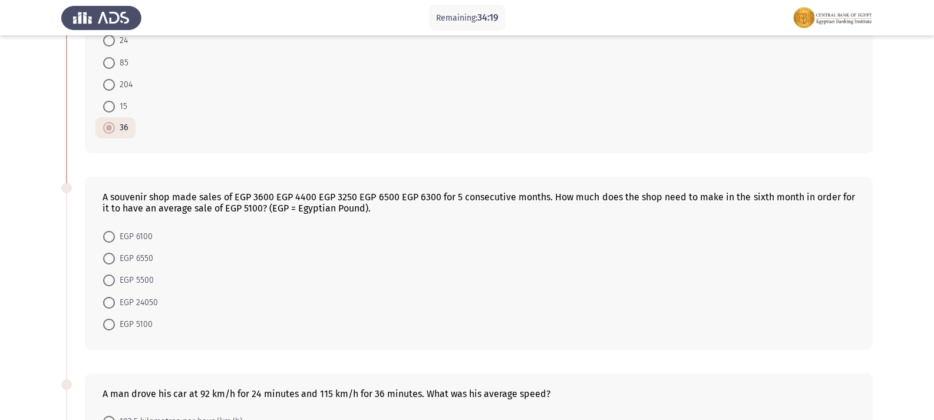
drag, startPoint x: 473, startPoint y: 200, endPoint x: 554, endPoint y: 203, distance: 81.4
click at [554, 203] on div "A souvenir shop made sales of EGP 3600 EGP 4400 EGP 3250 EGP 6500 EGP 6300 for …" at bounding box center [479, 203] width 753 height 22
drag, startPoint x: 137, startPoint y: 209, endPoint x: 228, endPoint y: 209, distance: 90.8
click at [228, 209] on div "A souvenir shop made sales of EGP 3600 EGP 4400 EGP 3250 EGP 6500 EGP 6300 for …" at bounding box center [479, 203] width 753 height 22
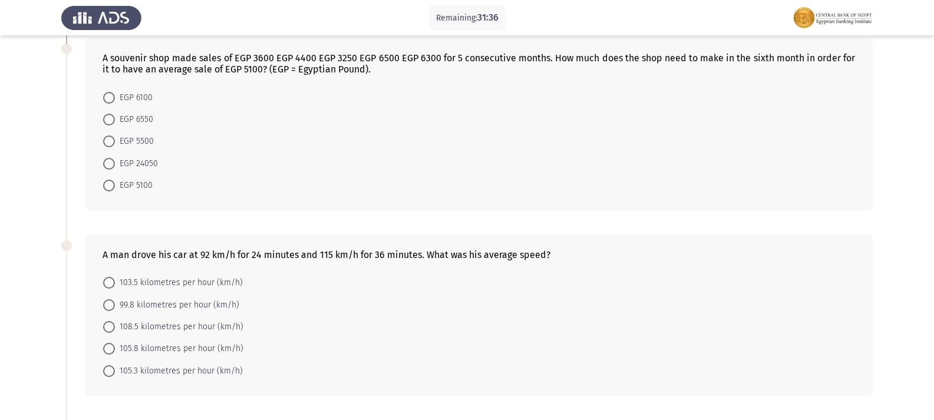
scroll to position [295, 0]
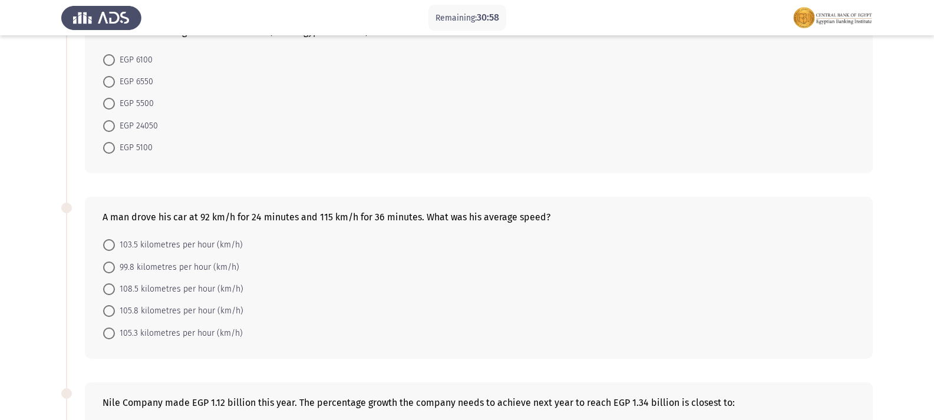
drag, startPoint x: 200, startPoint y: 216, endPoint x: 217, endPoint y: 216, distance: 16.5
click at [217, 216] on div "A man drove his car at 92 km/h for 24 minutes and 115 km/h for 36 minutes. What…" at bounding box center [479, 217] width 753 height 11
click at [106, 239] on span at bounding box center [109, 245] width 12 height 12
click at [106, 239] on input "103.5 kilometres per hour (km/h)" at bounding box center [109, 245] width 12 height 12
radio input "true"
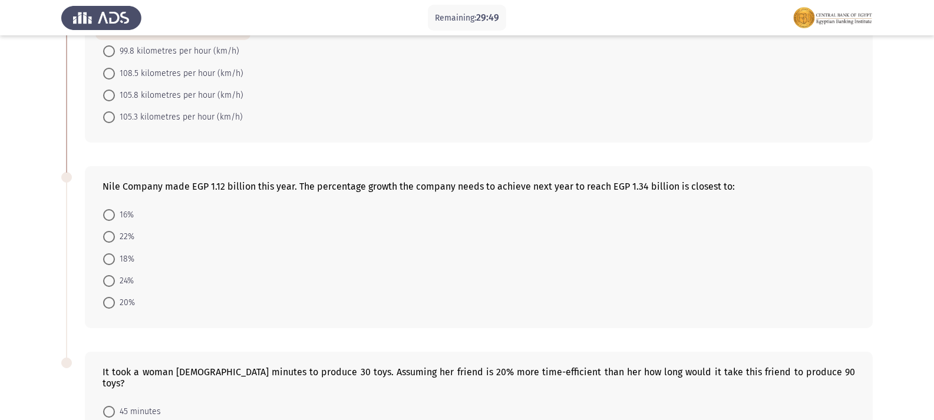
scroll to position [531, 0]
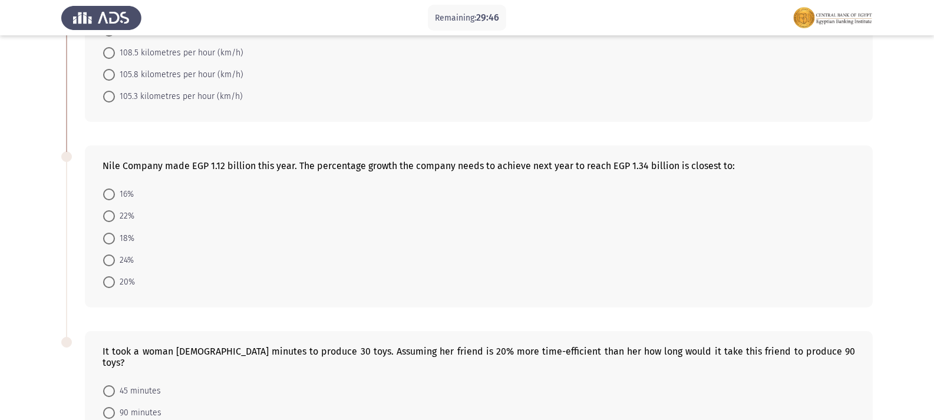
drag, startPoint x: 207, startPoint y: 160, endPoint x: 256, endPoint y: 160, distance: 48.9
click at [256, 160] on div "Nile Company made EGP 1.12 billion this year. The percentage growth the company…" at bounding box center [479, 165] width 753 height 11
click at [109, 281] on span at bounding box center [109, 282] width 12 height 12
click at [109, 281] on input "20%" at bounding box center [109, 282] width 12 height 12
radio input "true"
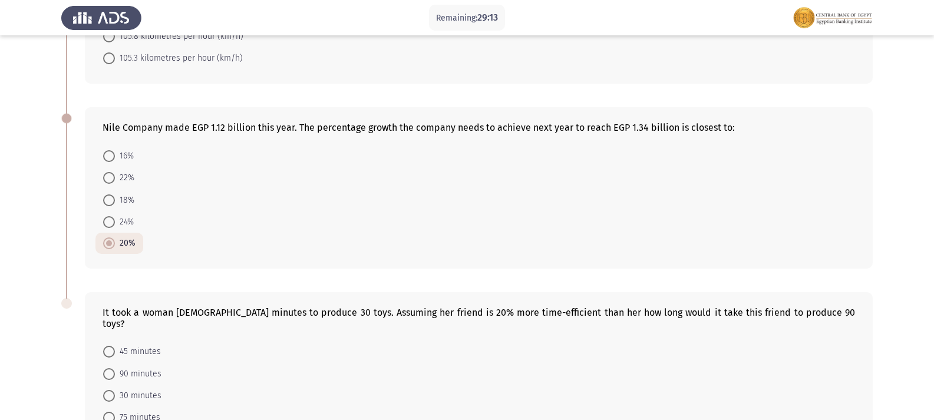
scroll to position [589, 0]
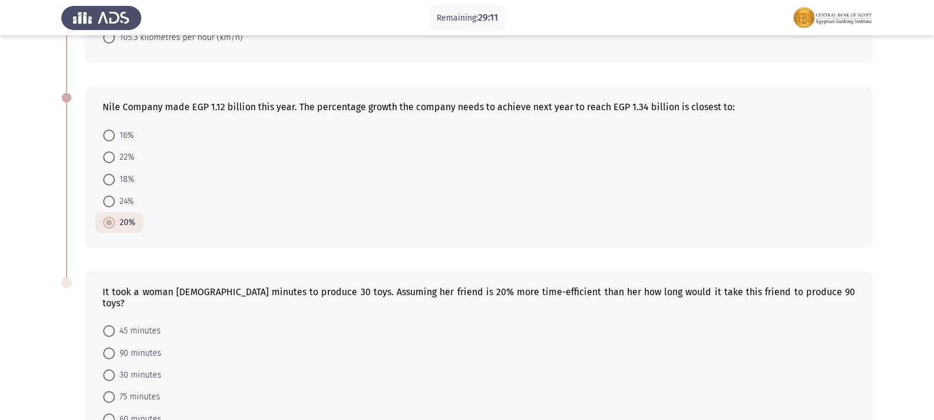
drag, startPoint x: 628, startPoint y: 104, endPoint x: 640, endPoint y: 104, distance: 11.2
click at [640, 104] on div "Nile Company made EGP 1.12 billion this year. The percentage growth the company…" at bounding box center [479, 106] width 753 height 11
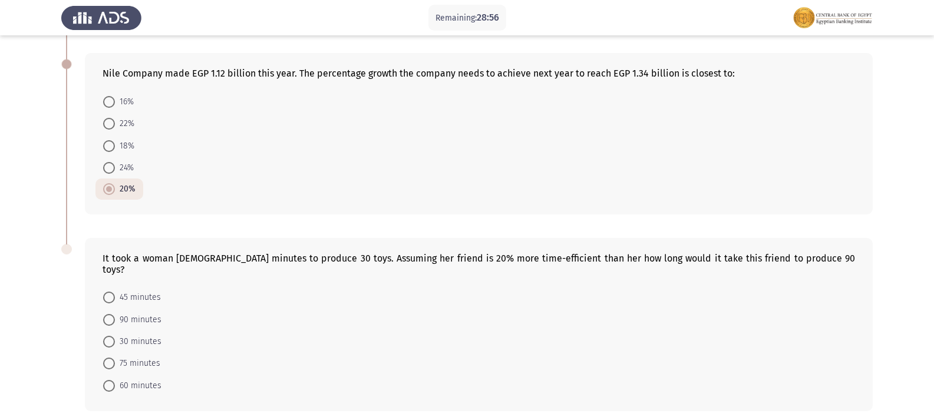
scroll to position [603, 0]
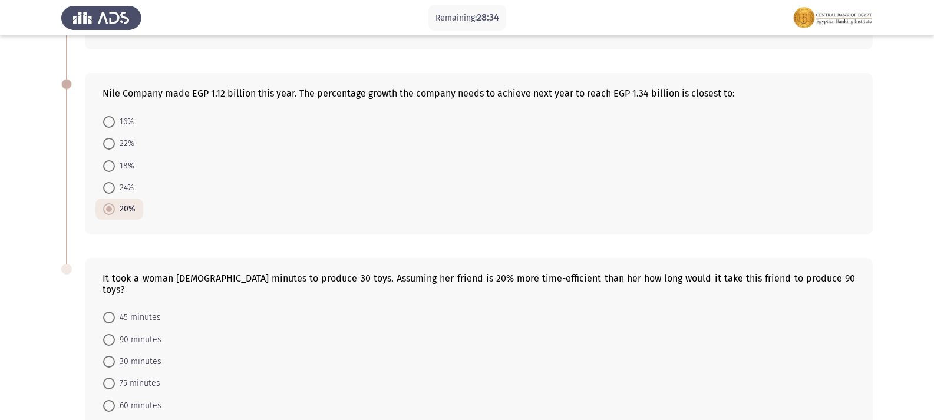
drag, startPoint x: 401, startPoint y: 279, endPoint x: 449, endPoint y: 279, distance: 48.3
click at [449, 279] on div "It took a woman [DEMOGRAPHIC_DATA] minutes to produce 30 toys. Assuming her fri…" at bounding box center [479, 284] width 753 height 22
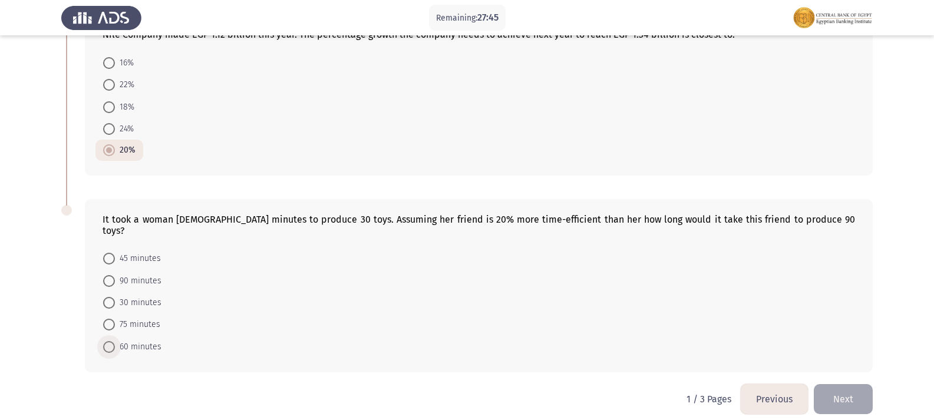
click at [109, 341] on span at bounding box center [109, 347] width 12 height 12
click at [109, 341] on input "60 minutes" at bounding box center [109, 347] width 12 height 12
radio input "true"
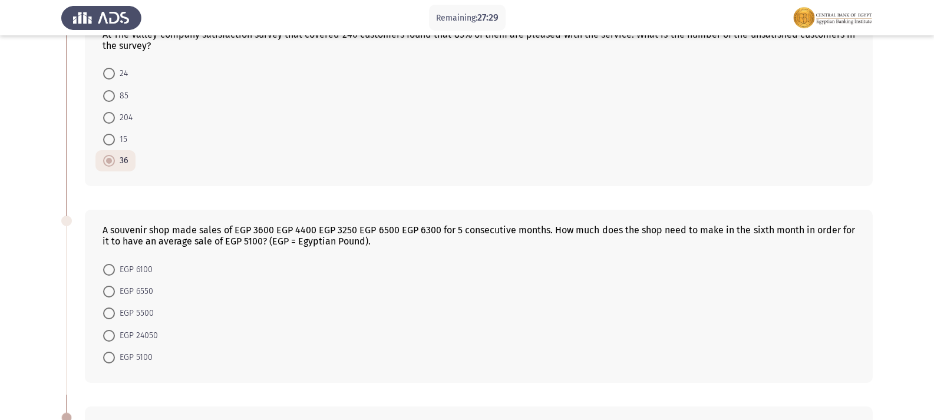
scroll to position [71, 0]
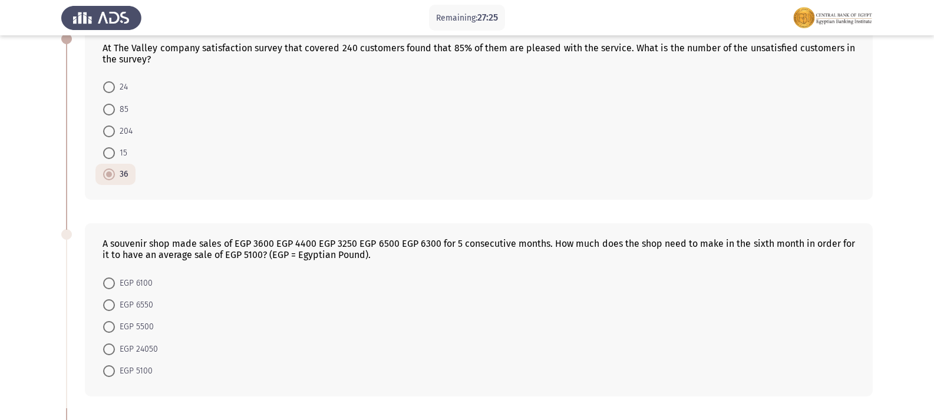
drag, startPoint x: 230, startPoint y: 242, endPoint x: 282, endPoint y: 242, distance: 52.5
click at [282, 242] on div "A souvenir shop made sales of EGP 3600 EGP 4400 EGP 3250 EGP 6500 EGP 6300 for …" at bounding box center [479, 249] width 753 height 22
click at [114, 350] on span at bounding box center [109, 350] width 12 height 12
click at [114, 350] on input "EGP 24050" at bounding box center [109, 350] width 12 height 12
radio input "true"
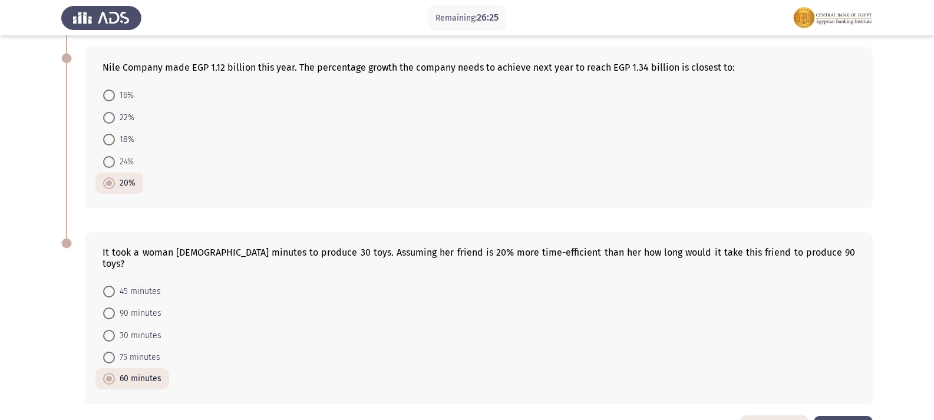
scroll to position [660, 0]
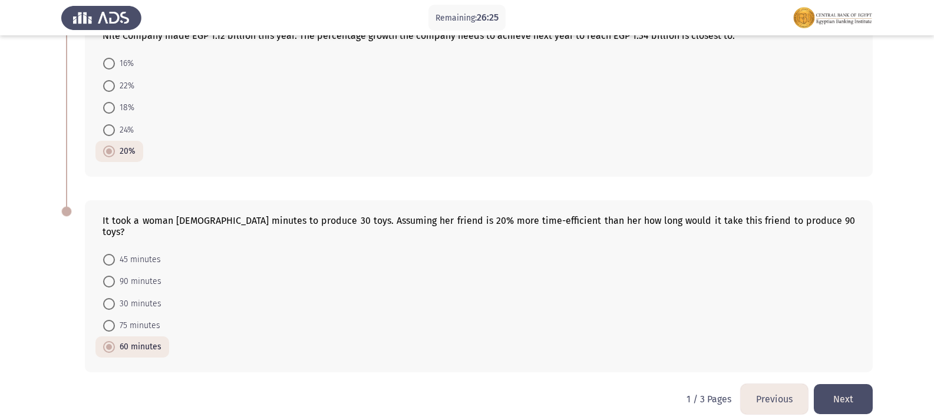
click at [845, 397] on button "Next" at bounding box center [843, 399] width 59 height 30
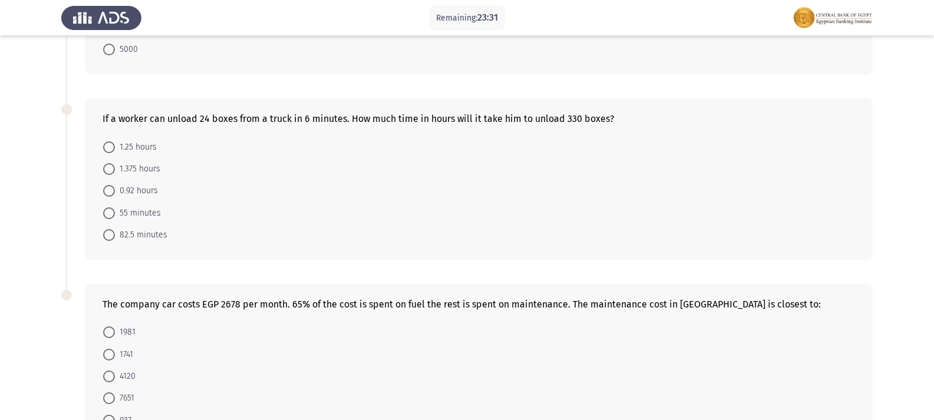
scroll to position [676, 0]
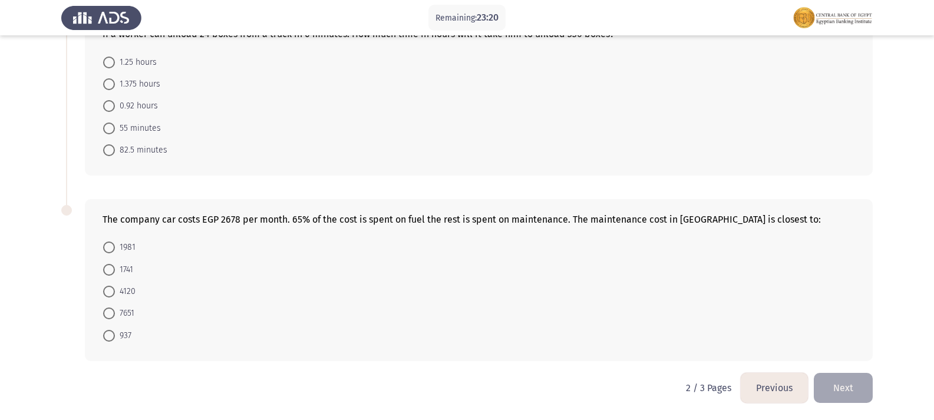
drag, startPoint x: 297, startPoint y: 219, endPoint x: 419, endPoint y: 218, distance: 121.4
click at [419, 218] on div "The company car costs EGP 2678 per month. 65% of the cost is spent on fuel the …" at bounding box center [479, 219] width 753 height 11
click at [113, 334] on span at bounding box center [109, 336] width 12 height 12
click at [113, 334] on input "937" at bounding box center [109, 336] width 12 height 12
radio input "true"
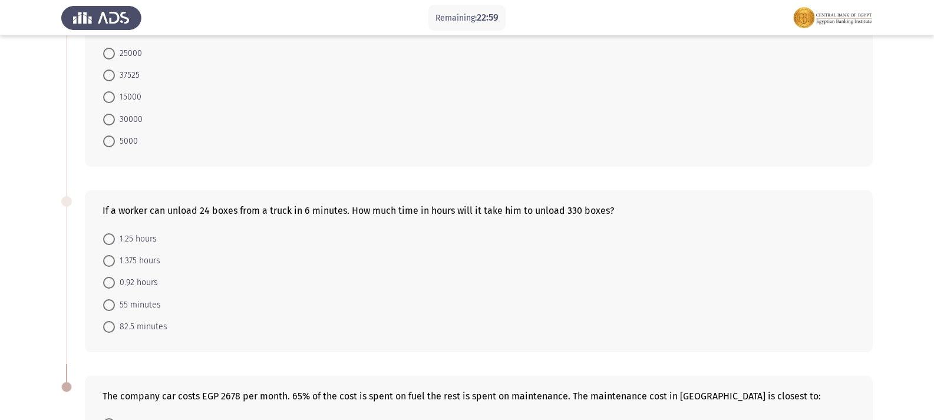
scroll to position [498, 0]
click at [112, 322] on span at bounding box center [109, 328] width 12 height 12
click at [112, 322] on input "82.5 minutes" at bounding box center [109, 328] width 12 height 12
radio input "true"
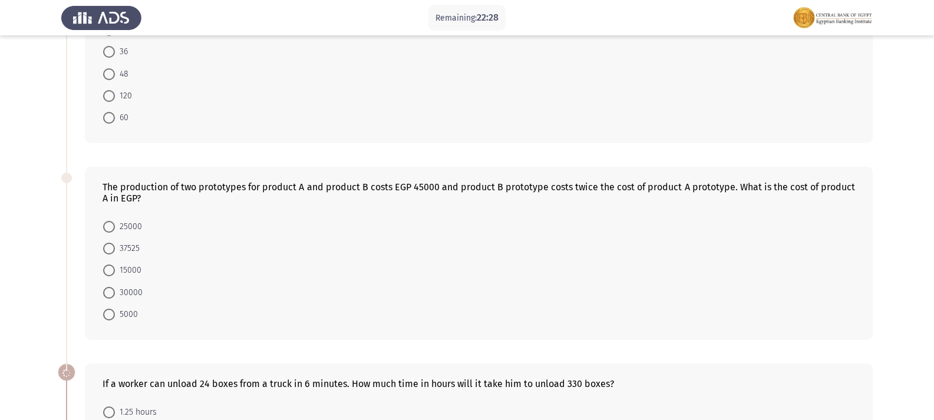
scroll to position [321, 0]
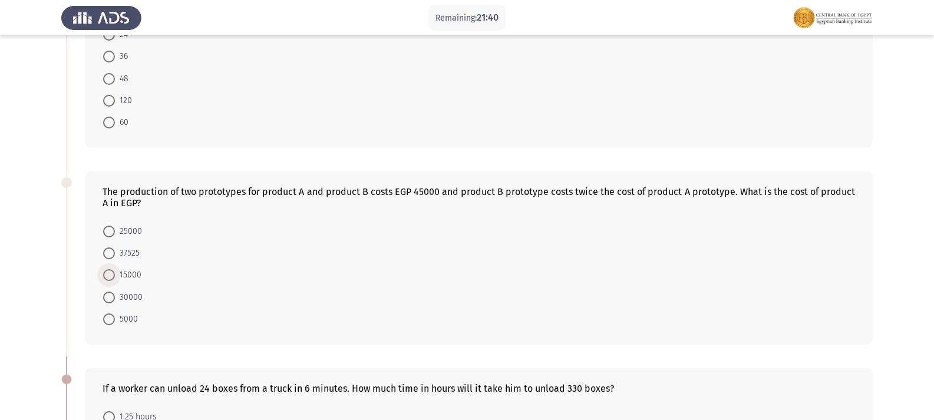
click at [117, 276] on span "15000" at bounding box center [128, 275] width 27 height 14
click at [115, 276] on input "15000" at bounding box center [109, 275] width 12 height 12
radio input "true"
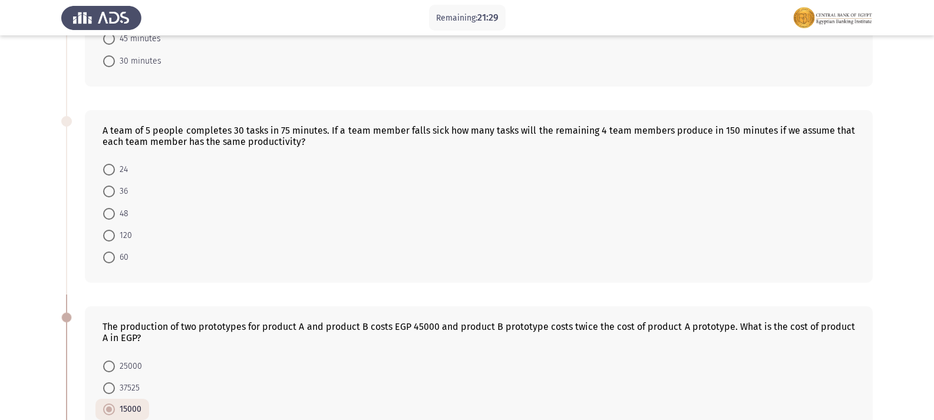
scroll to position [118, 0]
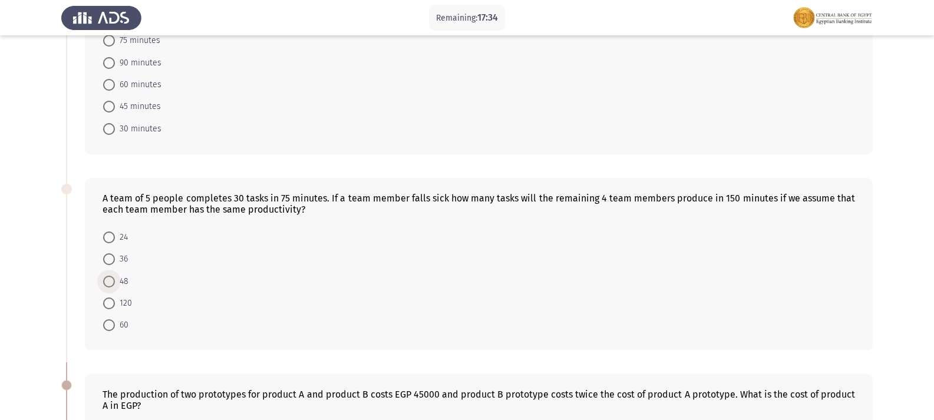
click at [107, 285] on span at bounding box center [109, 282] width 12 height 12
click at [107, 285] on input "48" at bounding box center [109, 282] width 12 height 12
radio input "true"
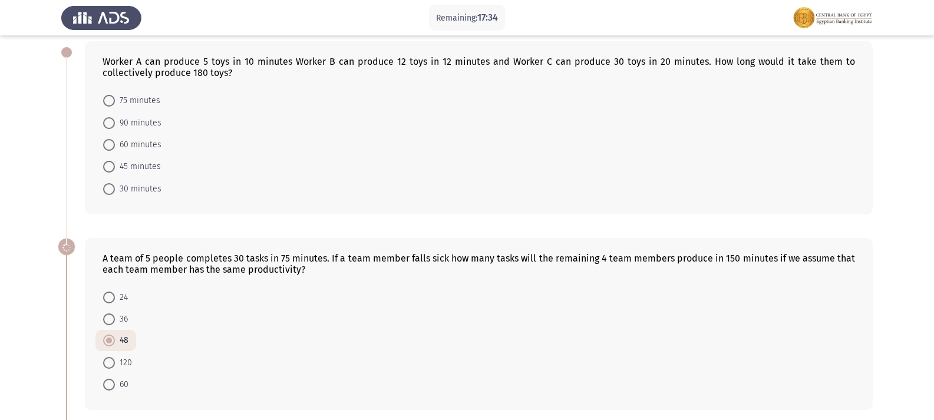
scroll to position [0, 0]
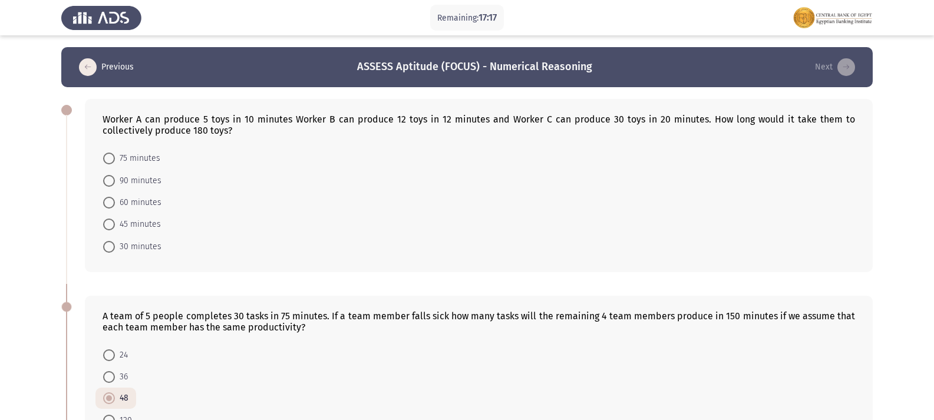
click at [111, 181] on span at bounding box center [109, 181] width 12 height 12
click at [111, 181] on input "90 minutes" at bounding box center [109, 181] width 12 height 12
radio input "true"
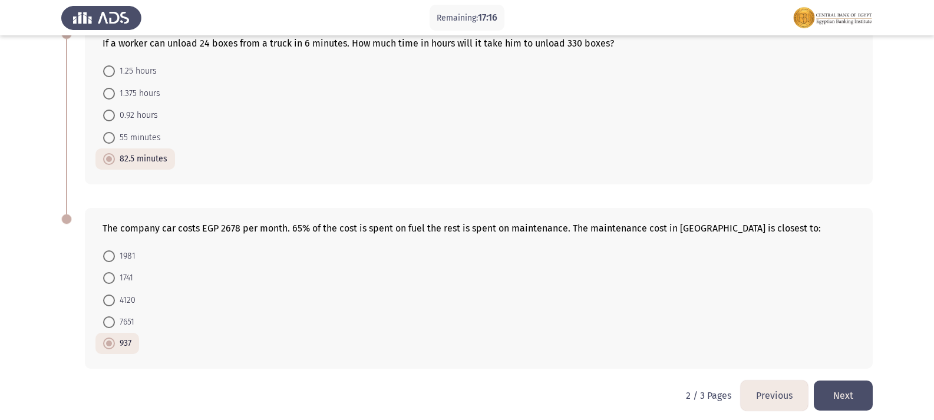
scroll to position [671, 0]
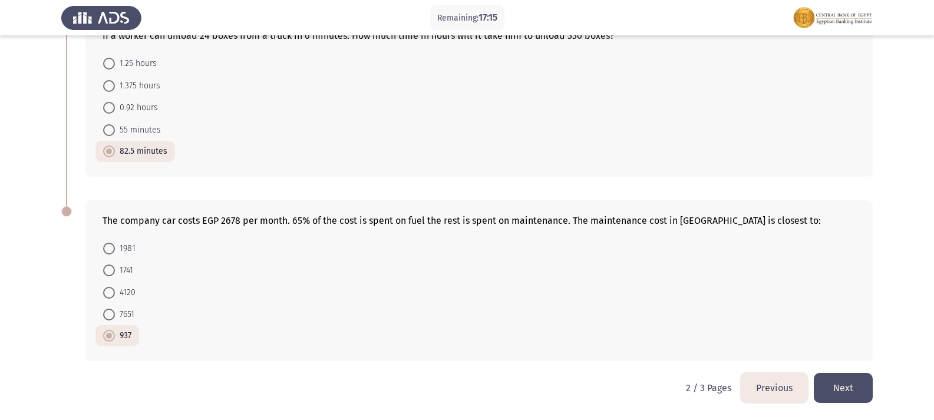
click at [852, 382] on button "Next" at bounding box center [843, 388] width 59 height 30
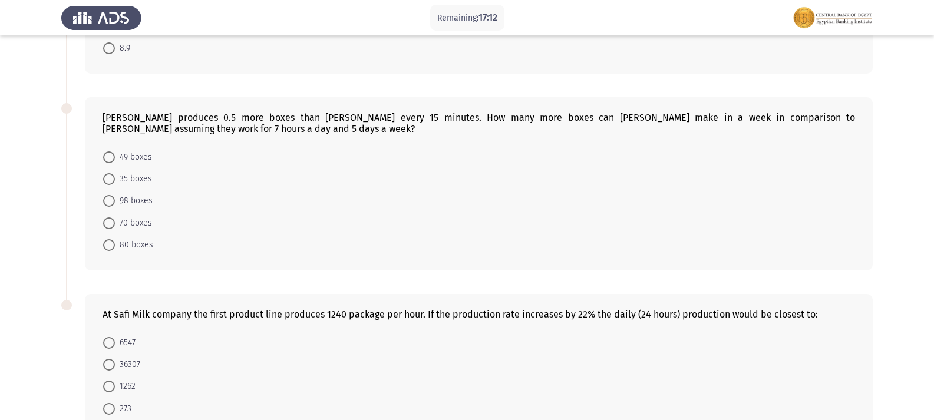
scroll to position [490, 0]
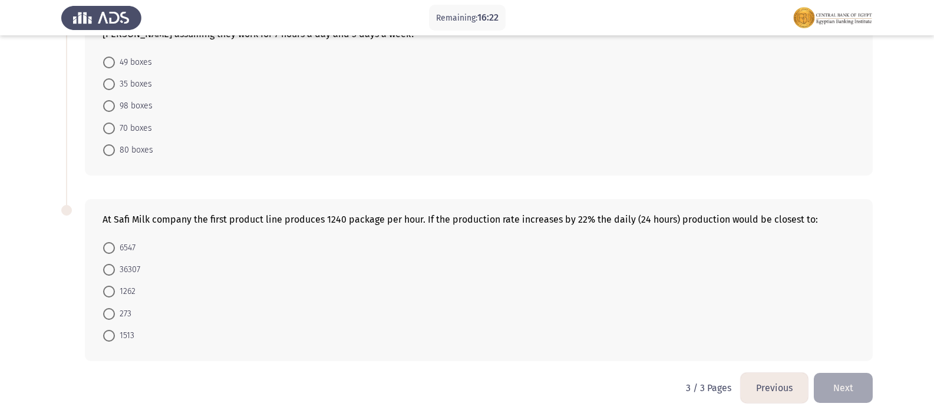
click at [108, 264] on span at bounding box center [109, 270] width 12 height 12
click at [108, 264] on input "36307" at bounding box center [109, 270] width 12 height 12
radio input "true"
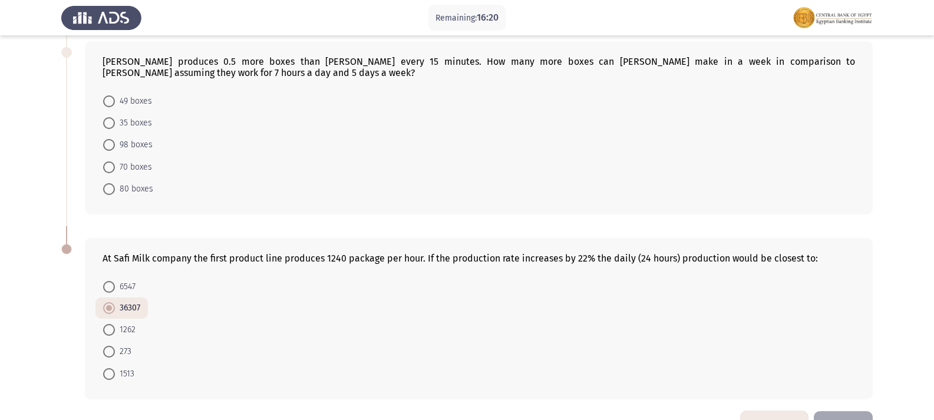
scroll to position [312, 0]
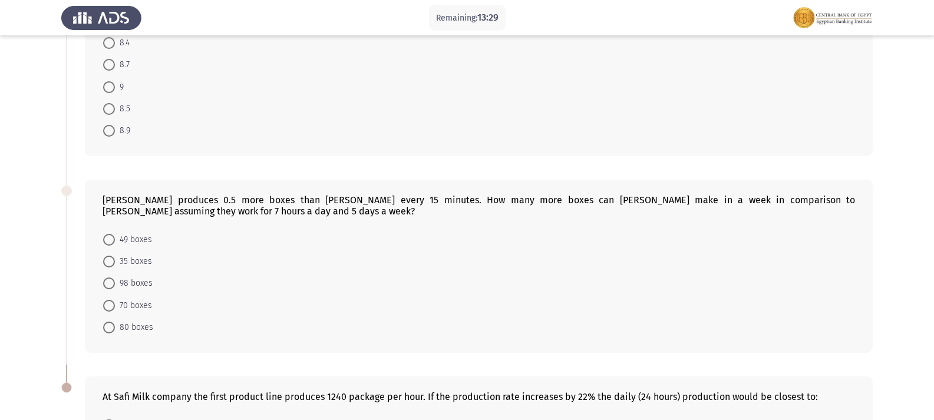
click at [107, 281] on span at bounding box center [109, 284] width 12 height 12
click at [107, 281] on input "98 boxes" at bounding box center [109, 284] width 12 height 12
radio input "true"
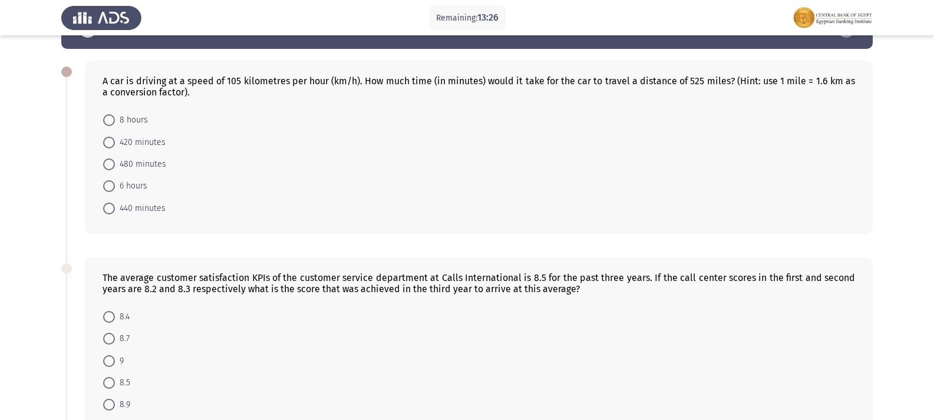
scroll to position [59, 0]
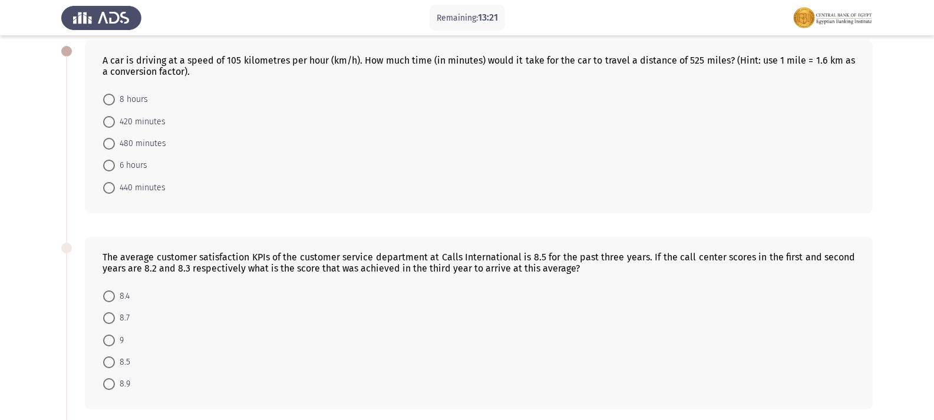
drag, startPoint x: 532, startPoint y: 256, endPoint x: 613, endPoint y: 258, distance: 80.8
click at [613, 258] on div "The average customer satisfaction KPIs of the customer service department at Ca…" at bounding box center [479, 263] width 753 height 22
click at [105, 337] on span at bounding box center [109, 341] width 12 height 12
click at [105, 337] on input "9" at bounding box center [109, 341] width 12 height 12
radio input "true"
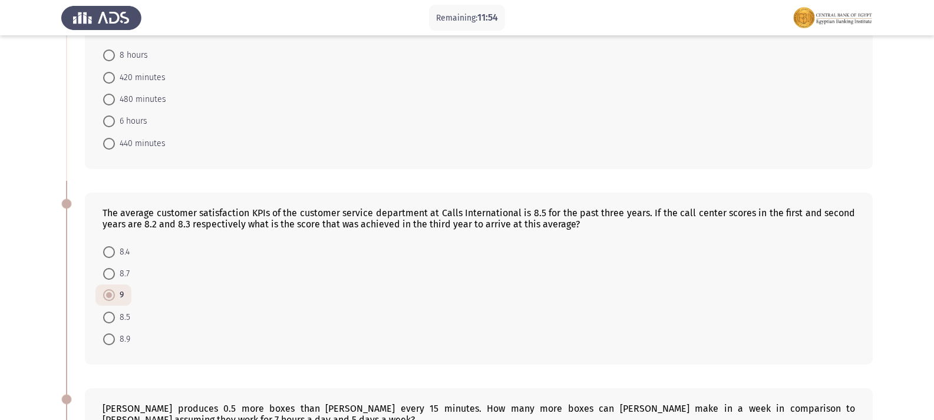
scroll to position [0, 0]
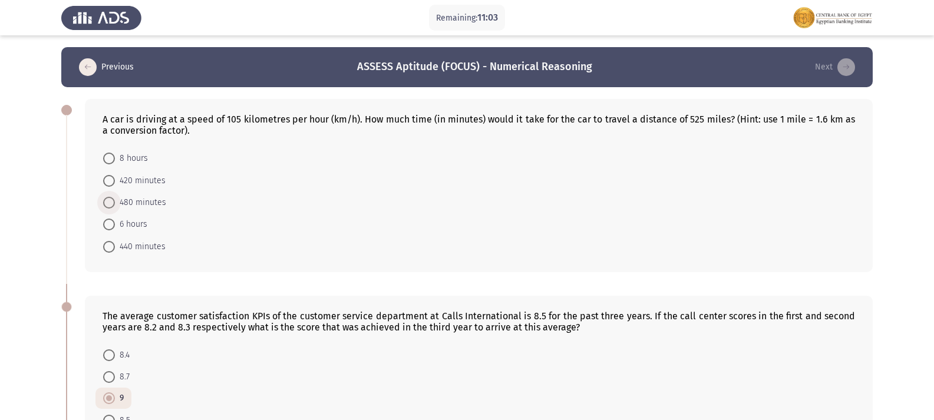
click at [111, 197] on span at bounding box center [109, 203] width 12 height 12
click at [111, 197] on input "480 minutes" at bounding box center [109, 203] width 12 height 12
radio input "true"
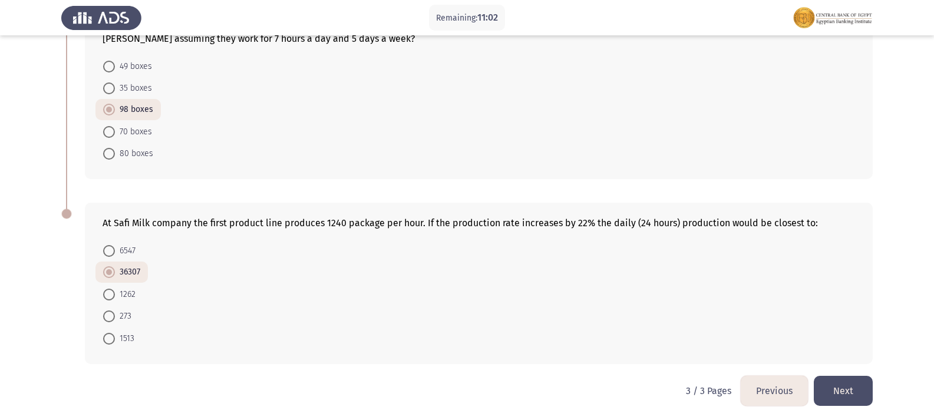
scroll to position [487, 0]
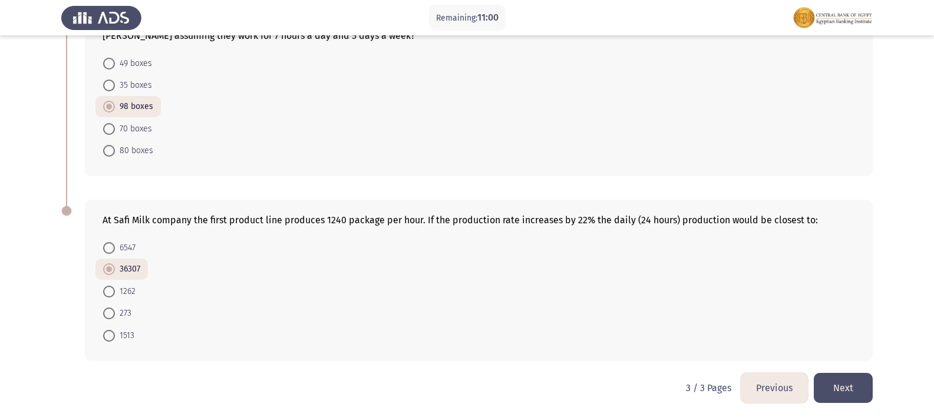
click at [838, 381] on button "Next" at bounding box center [843, 388] width 59 height 30
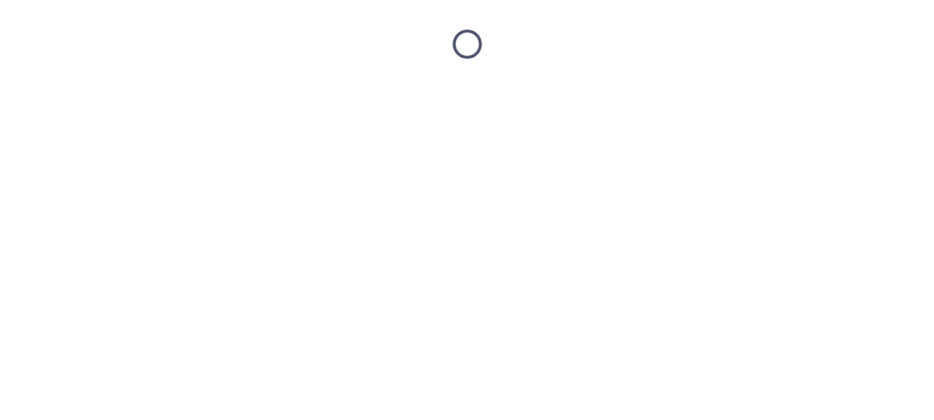
scroll to position [0, 0]
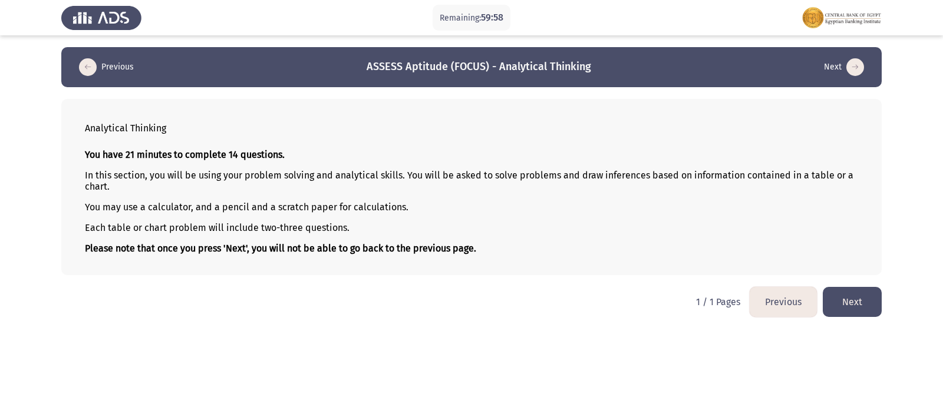
click at [856, 296] on button "Next" at bounding box center [852, 302] width 59 height 30
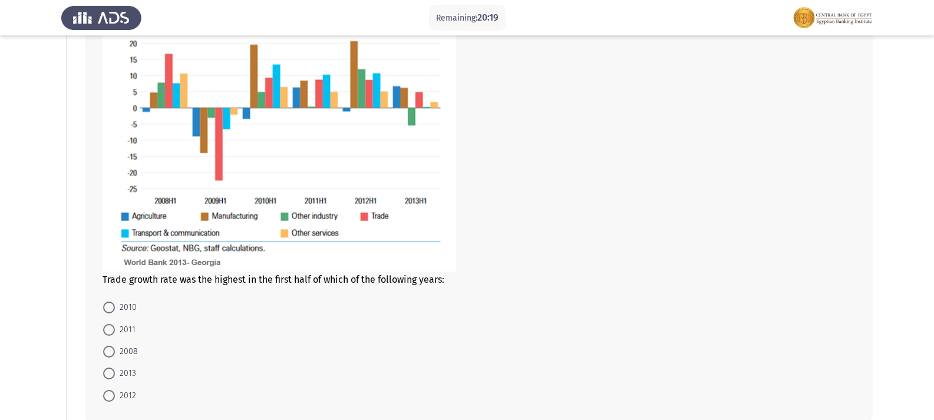
scroll to position [177, 0]
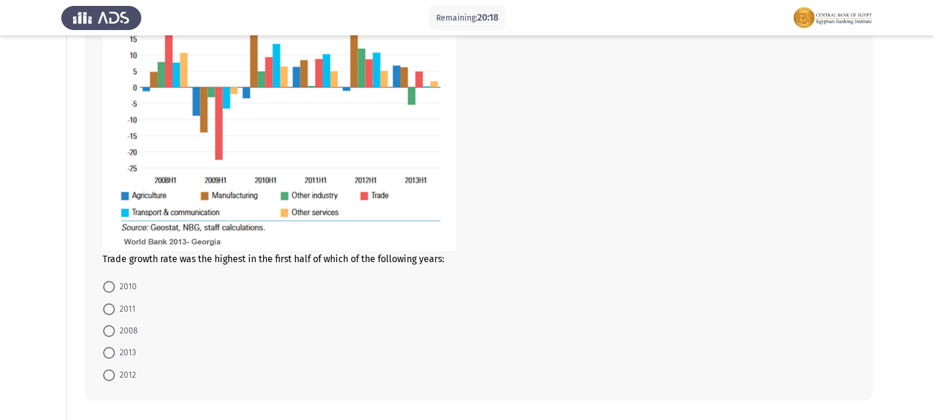
click at [107, 372] on span at bounding box center [109, 376] width 12 height 12
click at [107, 372] on input "2012" at bounding box center [109, 376] width 12 height 12
radio input "true"
drag, startPoint x: 103, startPoint y: 266, endPoint x: 198, endPoint y: 265, distance: 95.5
click at [197, 265] on div "Trade growth rate was the highest in the first half of which of the following y…" at bounding box center [479, 160] width 788 height 477
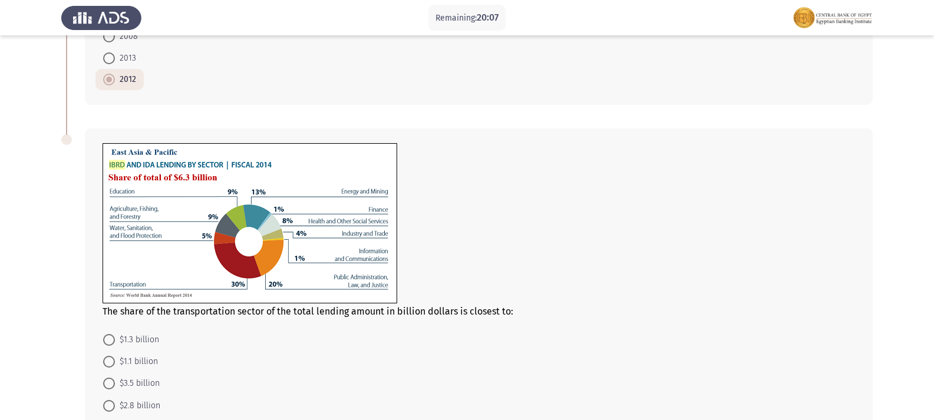
scroll to position [531, 0]
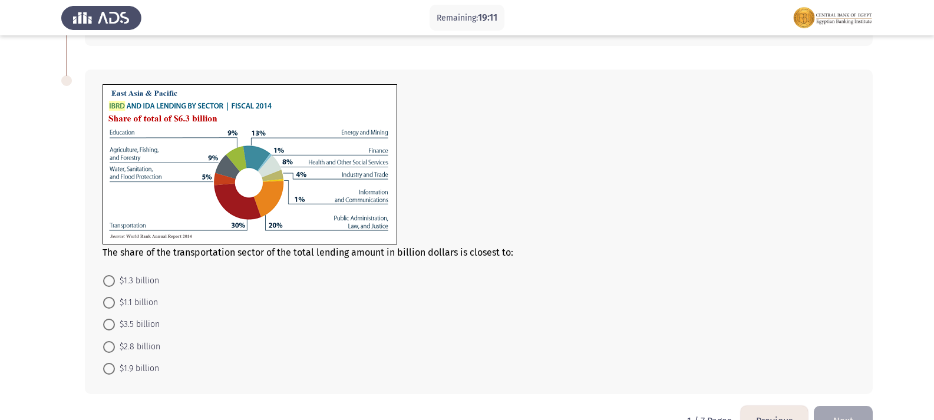
click at [107, 371] on span at bounding box center [109, 369] width 12 height 12
click at [107, 371] on input "$1.9 billion" at bounding box center [109, 369] width 12 height 12
radio input "true"
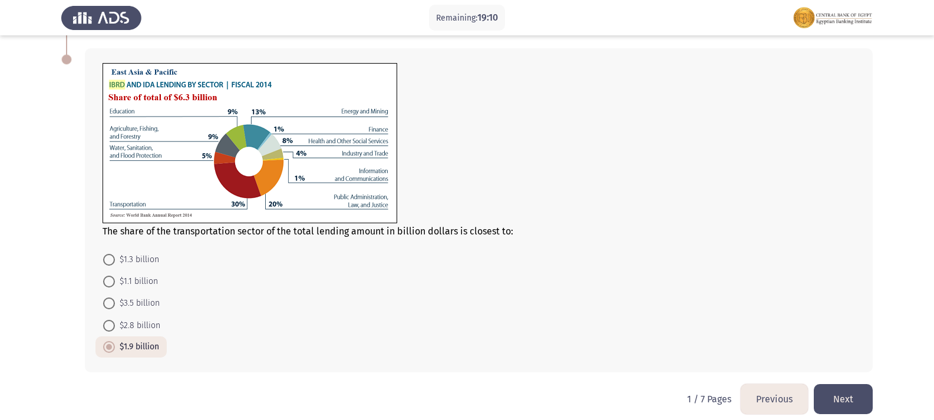
scroll to position [563, 0]
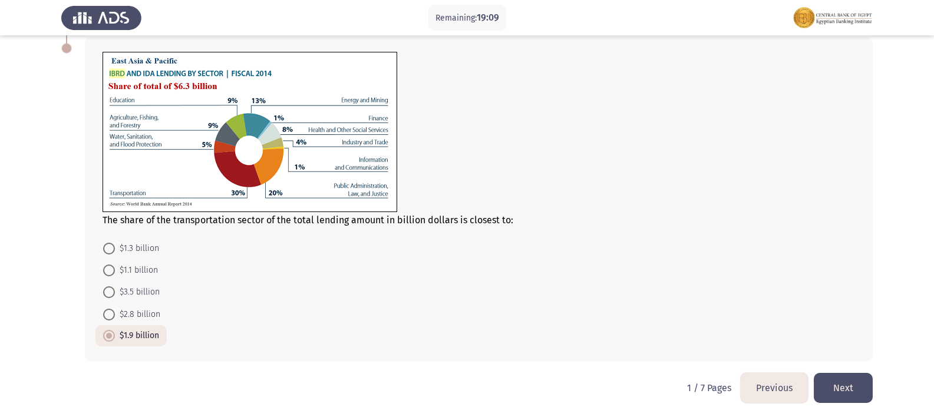
click at [838, 383] on button "Next" at bounding box center [843, 388] width 59 height 30
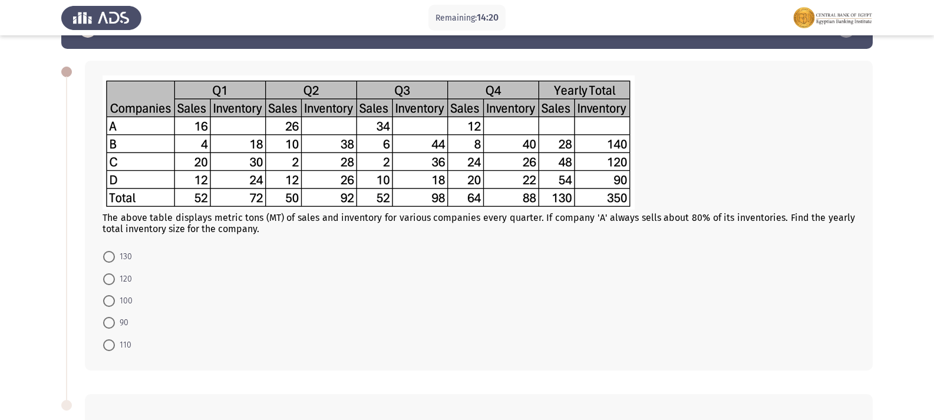
scroll to position [59, 0]
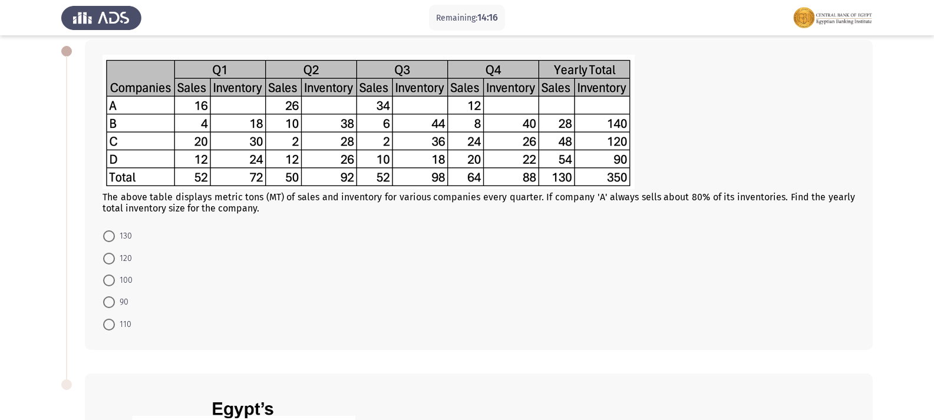
click at [109, 328] on span at bounding box center [109, 325] width 12 height 12
click at [109, 328] on input "110" at bounding box center [109, 325] width 12 height 12
radio input "true"
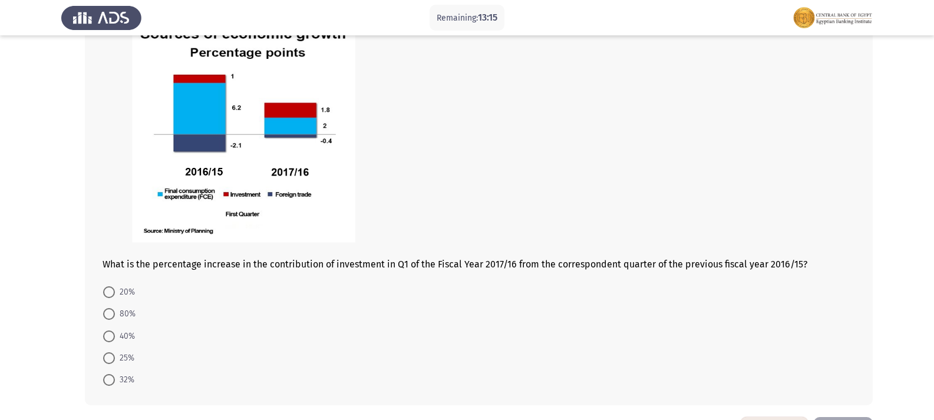
scroll to position [472, 0]
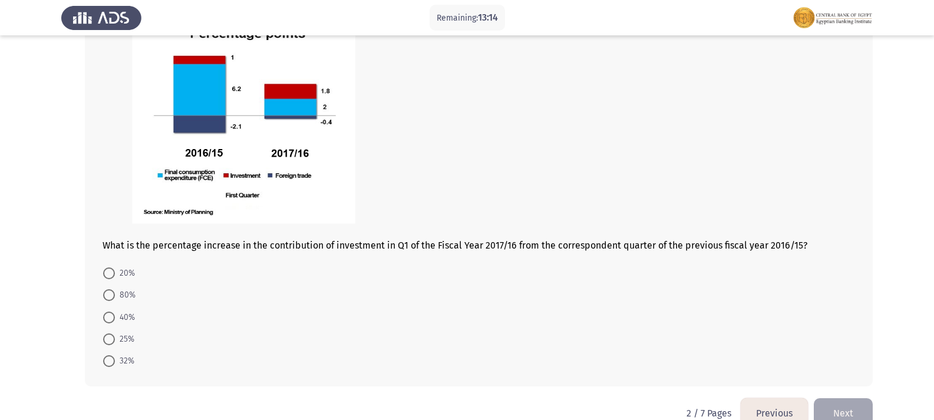
click at [101, 298] on mat-radio-button "80%" at bounding box center [119, 295] width 48 height 22
click at [110, 295] on span at bounding box center [109, 295] width 12 height 12
click at [110, 295] on input "80%" at bounding box center [109, 295] width 12 height 12
radio input "true"
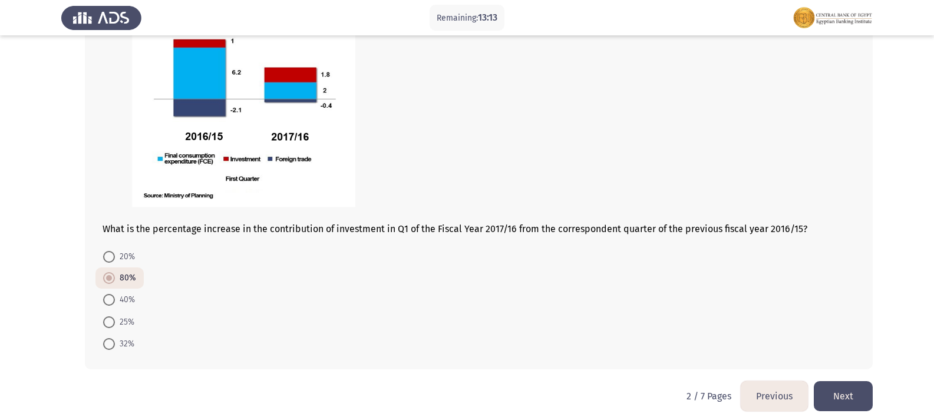
scroll to position [496, 0]
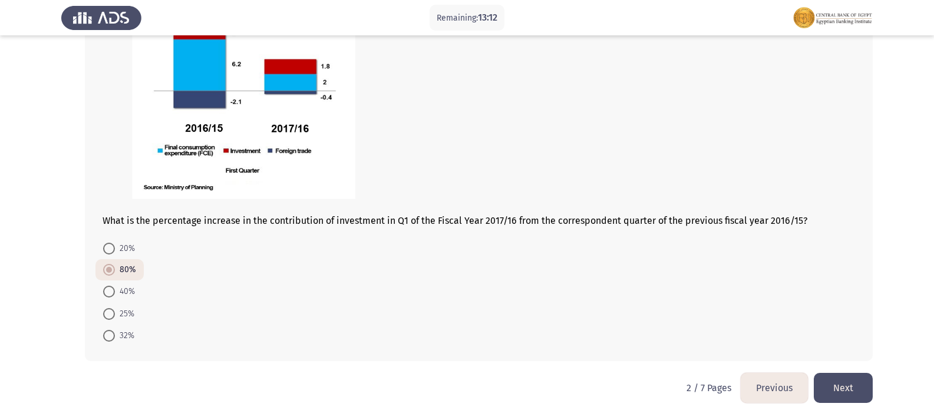
click at [856, 393] on button "Next" at bounding box center [843, 388] width 59 height 30
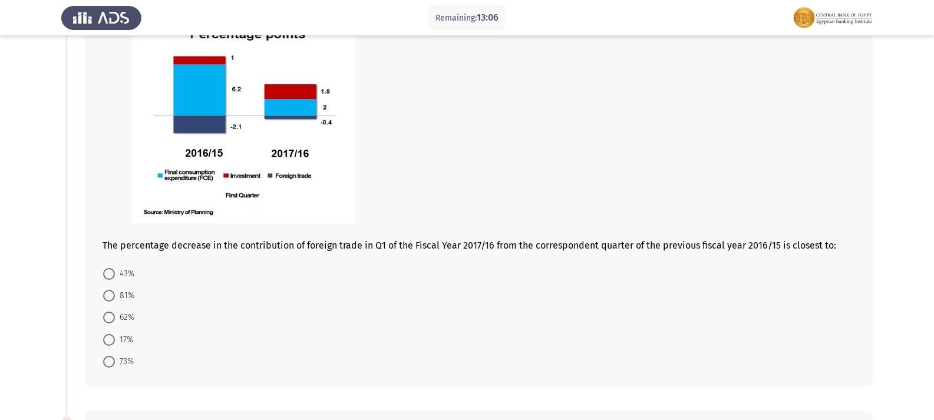
scroll to position [118, 0]
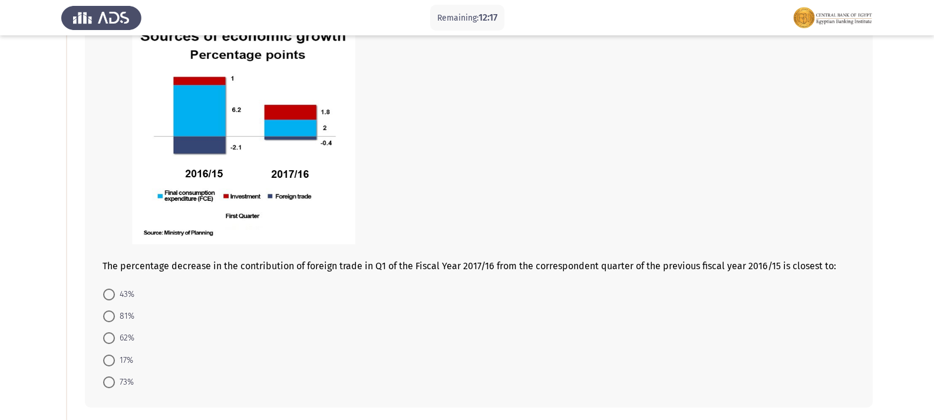
click at [109, 307] on mat-radio-button "81%" at bounding box center [118, 316] width 47 height 22
click at [110, 317] on span at bounding box center [109, 317] width 12 height 12
click at [110, 317] on input "81%" at bounding box center [109, 317] width 12 height 12
radio input "true"
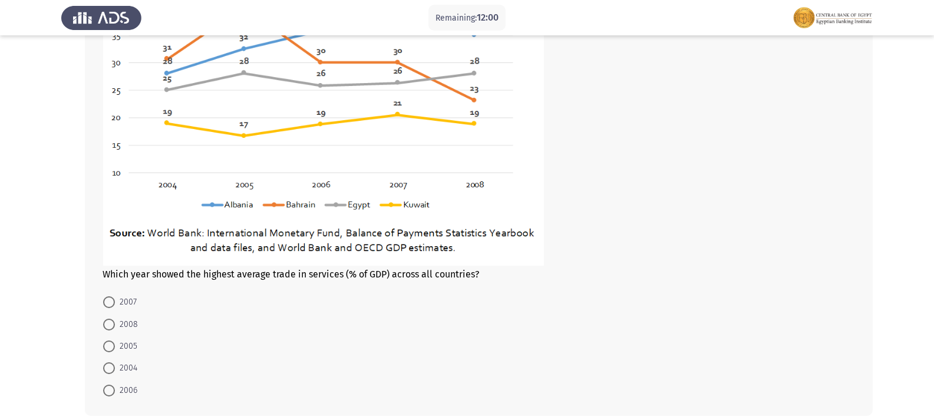
scroll to position [648, 0]
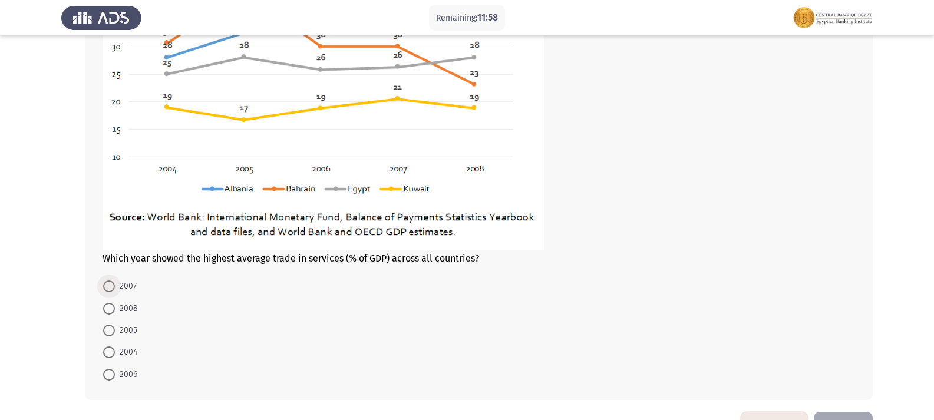
click at [111, 282] on span at bounding box center [109, 287] width 12 height 12
click at [111, 282] on input "2007" at bounding box center [109, 287] width 12 height 12
radio input "true"
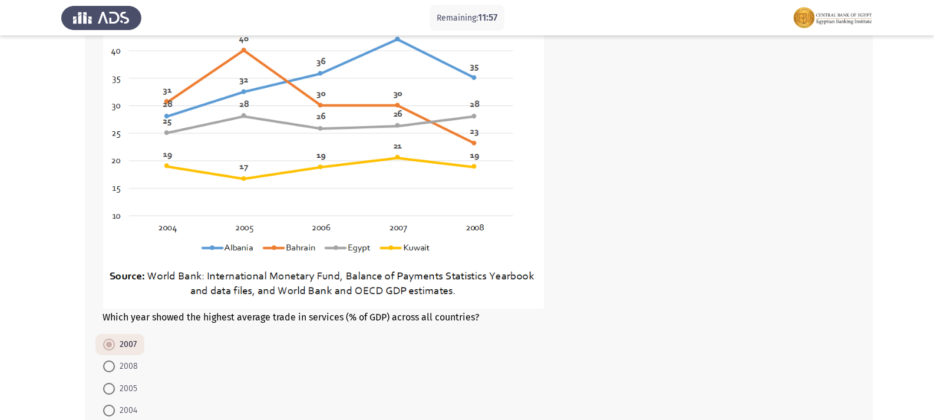
scroll to position [686, 0]
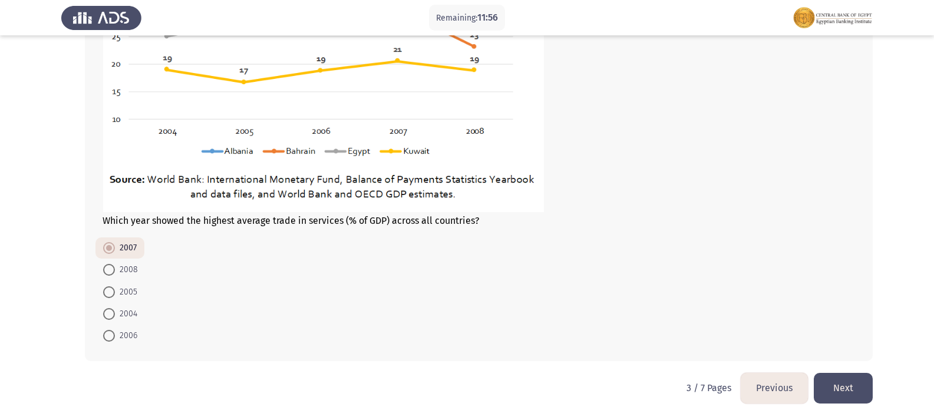
click at [844, 388] on button "Next" at bounding box center [843, 388] width 59 height 30
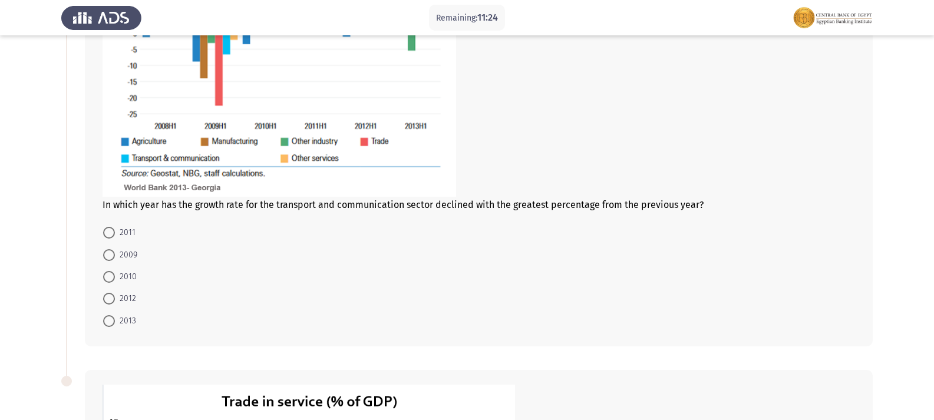
scroll to position [236, 0]
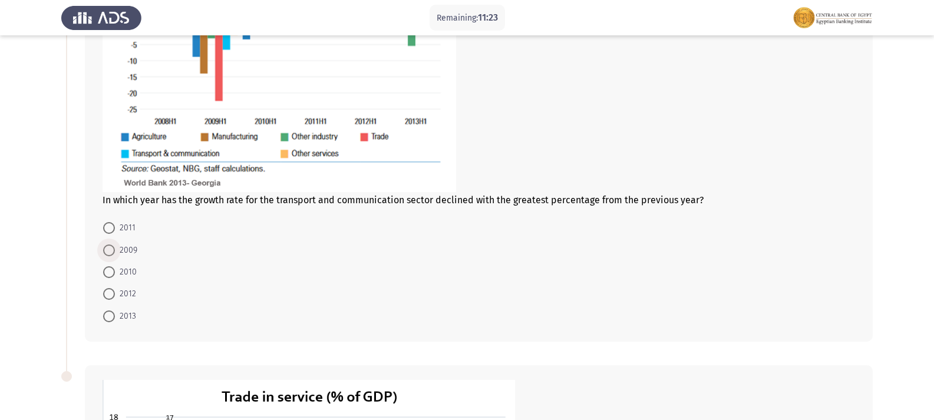
click at [108, 251] on span at bounding box center [109, 251] width 12 height 12
click at [108, 251] on input "2009" at bounding box center [109, 251] width 12 height 12
radio input "true"
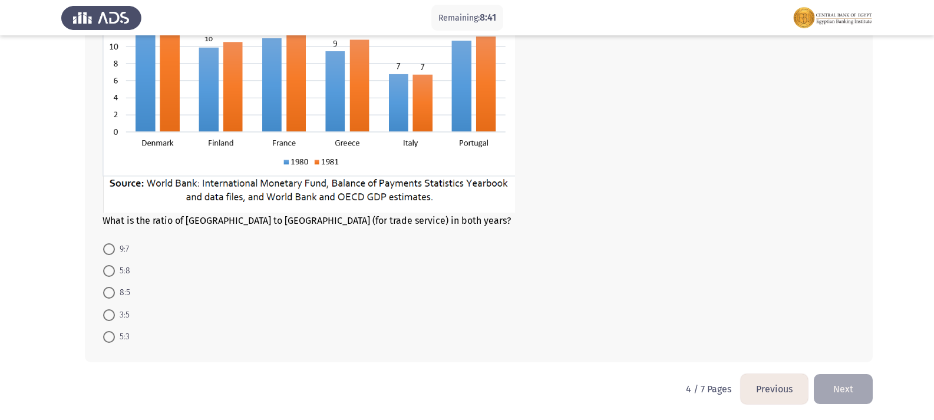
scroll to position [675, 0]
click at [108, 318] on span at bounding box center [109, 314] width 12 height 12
click at [108, 318] on input "3:5" at bounding box center [109, 314] width 12 height 12
radio input "true"
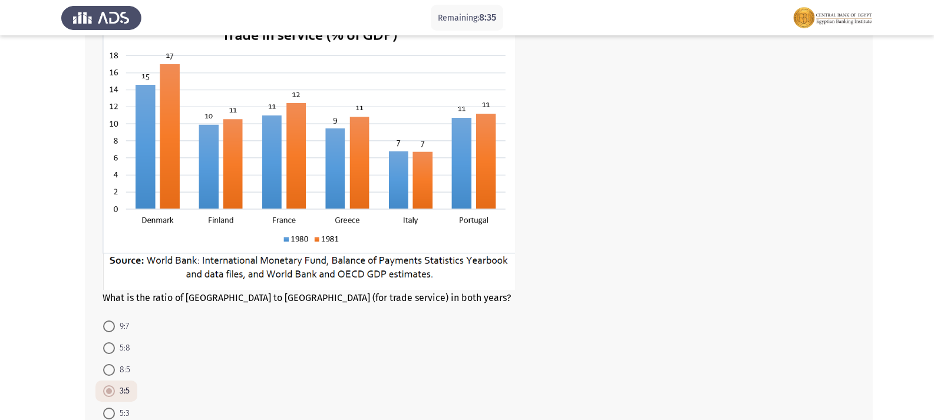
scroll to position [615, 0]
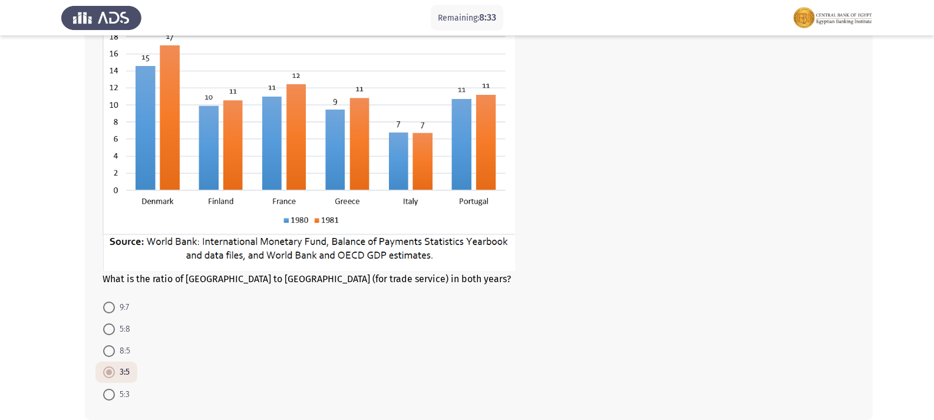
click at [104, 393] on span at bounding box center [109, 395] width 12 height 12
click at [104, 393] on input "5:3" at bounding box center [109, 395] width 12 height 12
radio input "true"
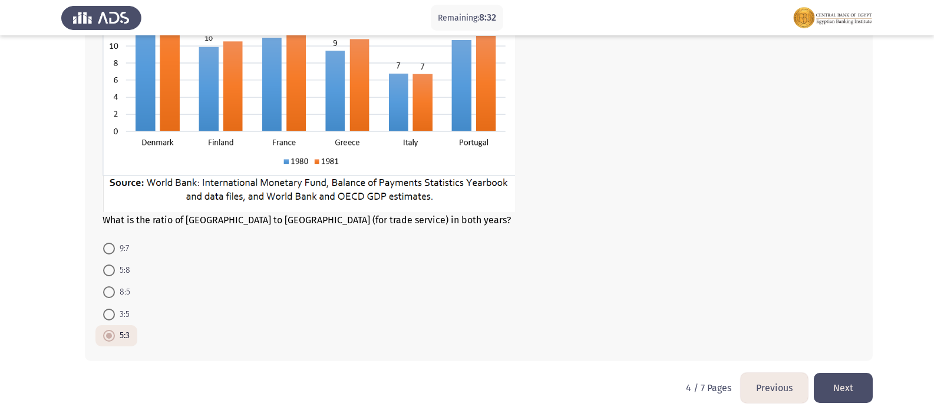
click at [857, 381] on button "Next" at bounding box center [843, 388] width 59 height 30
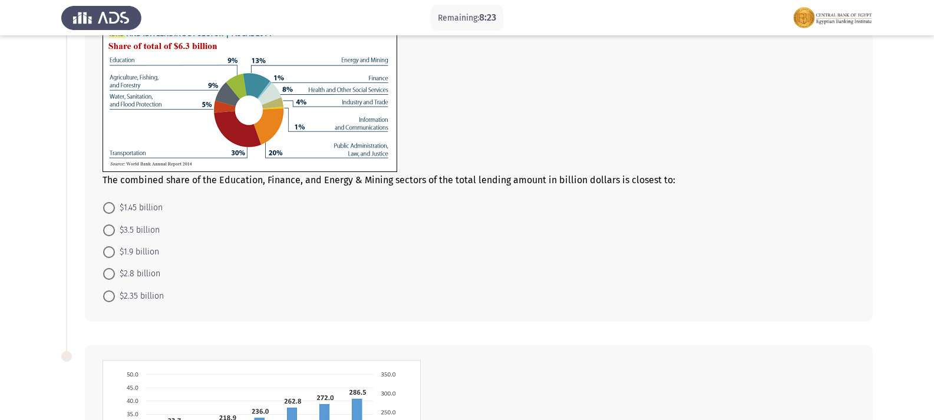
scroll to position [0, 0]
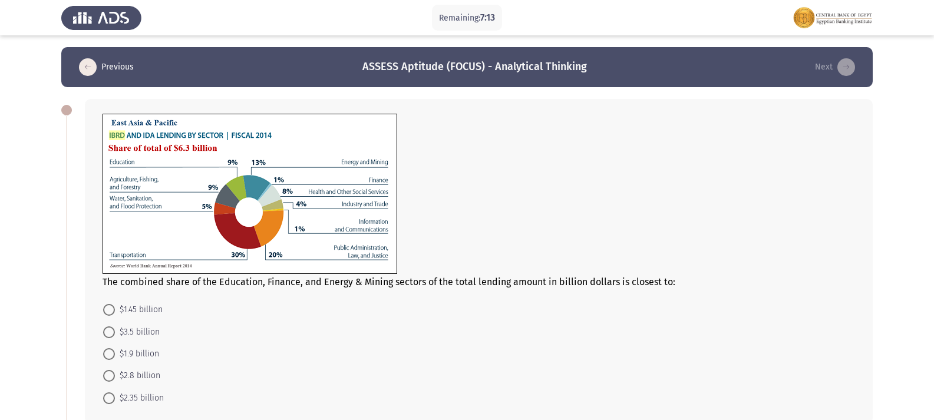
click at [107, 318] on mat-radio-button "$1.45 billion" at bounding box center [132, 310] width 75 height 22
click at [107, 314] on span at bounding box center [109, 310] width 12 height 12
click at [107, 314] on input "$1.45 billion" at bounding box center [109, 310] width 12 height 12
radio input "true"
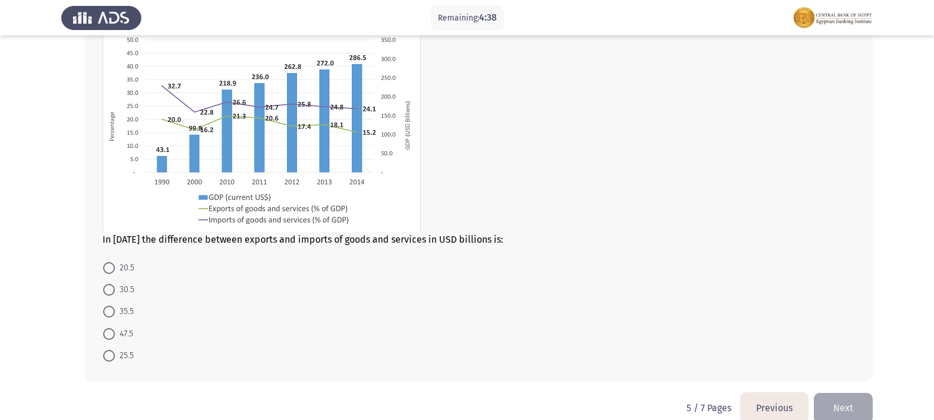
scroll to position [456, 0]
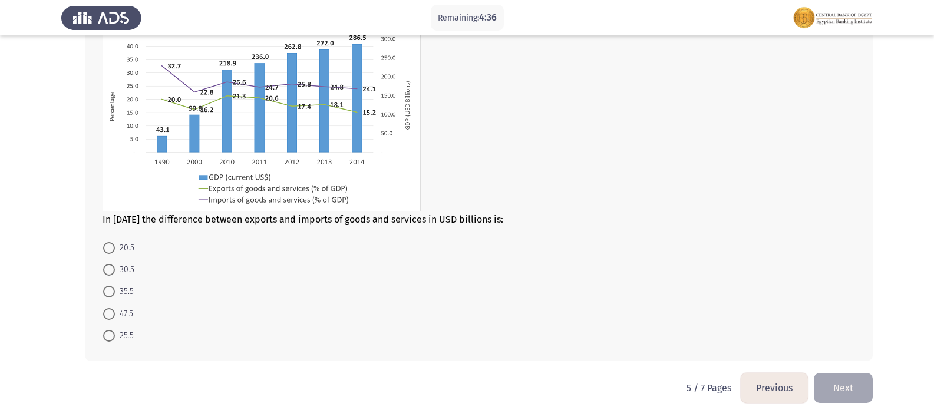
click at [113, 250] on span at bounding box center [109, 248] width 12 height 12
click at [113, 250] on input "20.5" at bounding box center [109, 248] width 12 height 12
radio input "true"
click at [853, 390] on button "Next" at bounding box center [843, 388] width 59 height 30
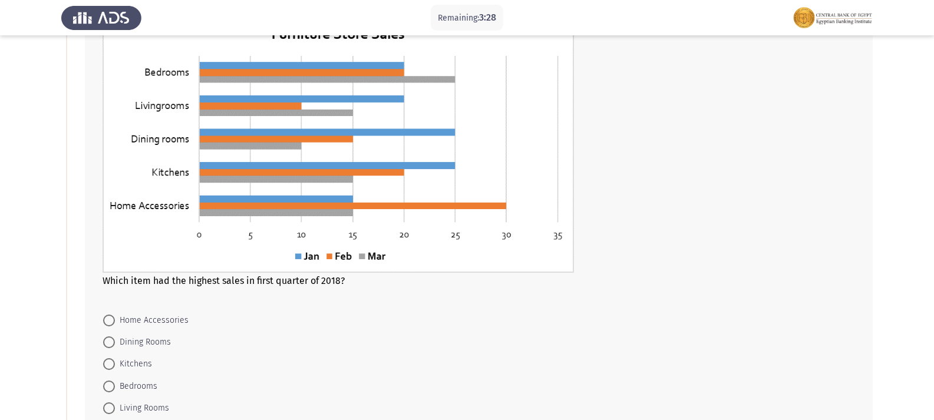
scroll to position [118, 0]
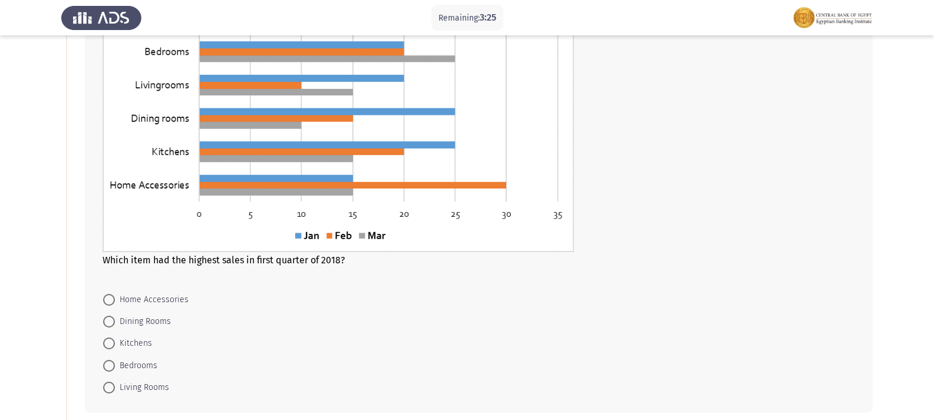
click at [111, 364] on span at bounding box center [109, 366] width 12 height 12
click at [111, 364] on input "Bedrooms" at bounding box center [109, 366] width 12 height 12
radio input "true"
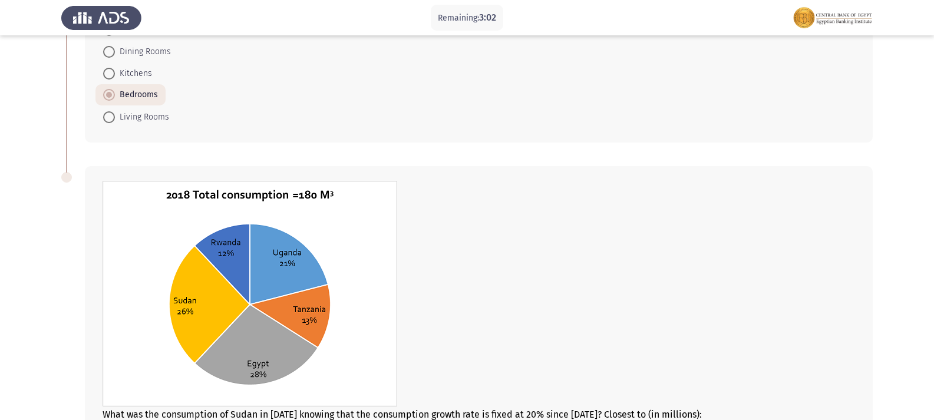
scroll to position [531, 0]
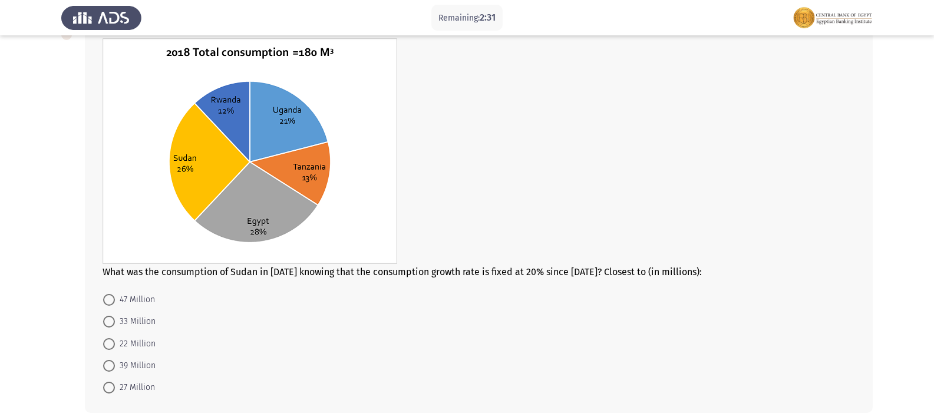
click at [110, 298] on span at bounding box center [109, 300] width 12 height 12
click at [110, 298] on input "47 Million" at bounding box center [109, 300] width 12 height 12
radio input "true"
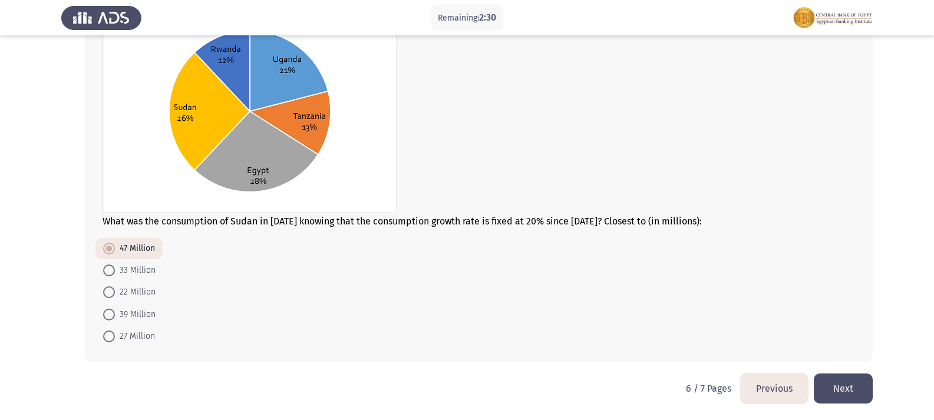
scroll to position [582, 0]
click at [853, 388] on button "Next" at bounding box center [843, 388] width 59 height 30
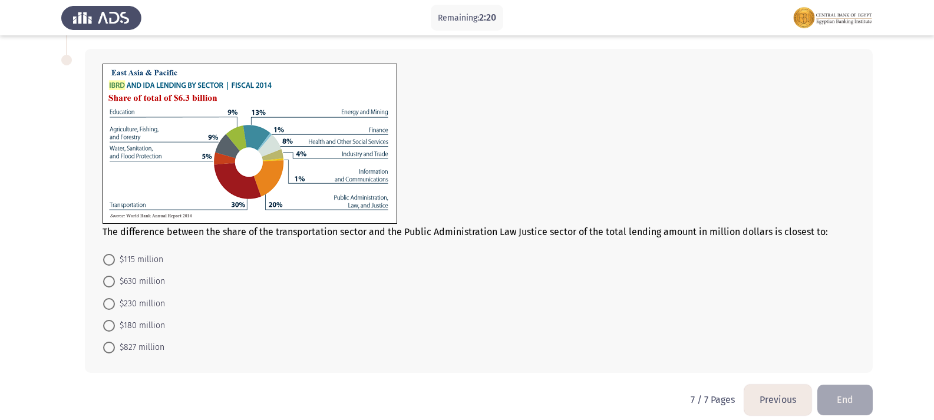
scroll to position [562, 0]
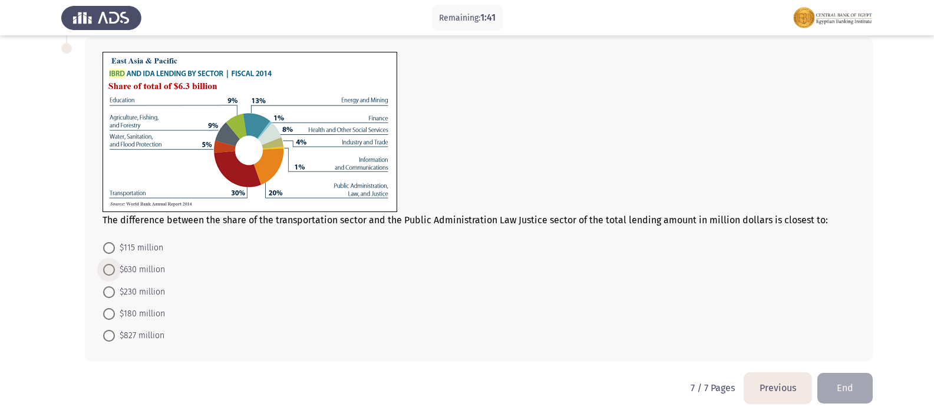
click at [110, 268] on span at bounding box center [109, 270] width 12 height 12
click at [110, 268] on input "$630 million" at bounding box center [109, 270] width 12 height 12
radio input "true"
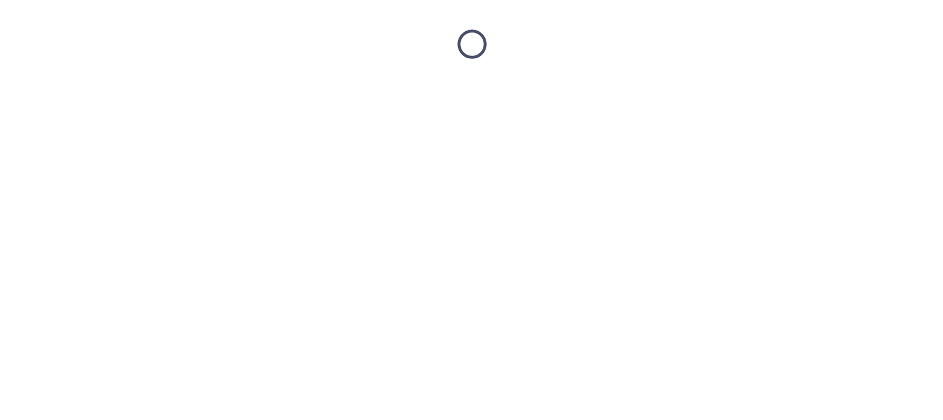
scroll to position [0, 0]
